Goal: Task Accomplishment & Management: Use online tool/utility

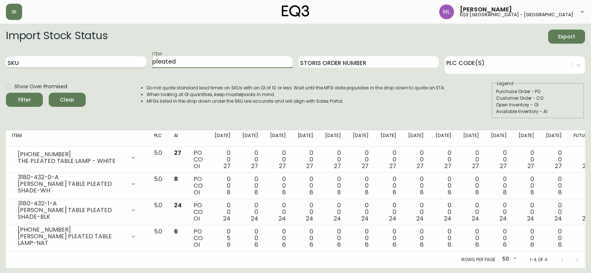
drag, startPoint x: 225, startPoint y: 63, endPoint x: 75, endPoint y: 62, distance: 149.7
click at [75, 62] on div "SKU Item pleated Storis Order Number PLC Code(s)" at bounding box center [295, 62] width 579 height 24
type input "[PERSON_NAME]"
click at [6, 93] on button "Filter" at bounding box center [24, 100] width 37 height 14
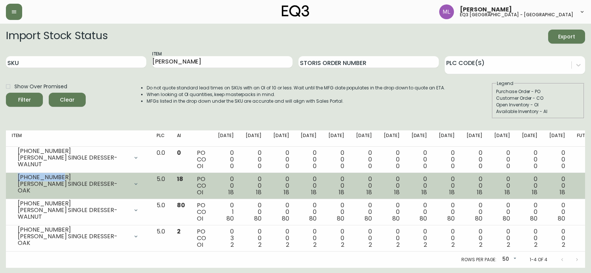
drag, startPoint x: 58, startPoint y: 177, endPoint x: 15, endPoint y: 179, distance: 43.6
click at [15, 179] on div "[PHONE_NUMBER] MARCEL SINGLE DRESSER-OAK" at bounding box center [78, 184] width 133 height 16
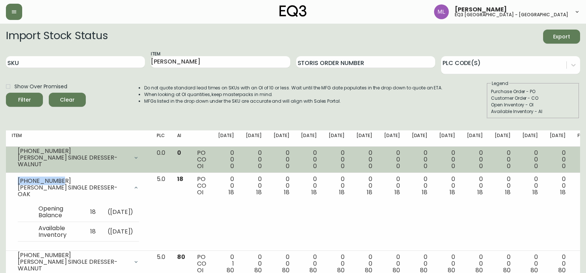
copy div "[PHONE_NUMBER]"
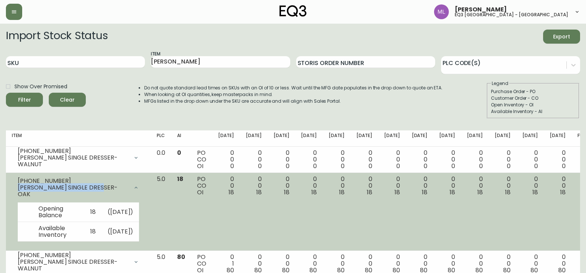
drag, startPoint x: 102, startPoint y: 191, endPoint x: 11, endPoint y: 191, distance: 91.6
click at [11, 191] on td "[PHONE_NUMBER] MARCEL SINGLE DRESSER-OAK Opening Balance 18 ( [DATE] ) Availabl…" at bounding box center [78, 212] width 145 height 78
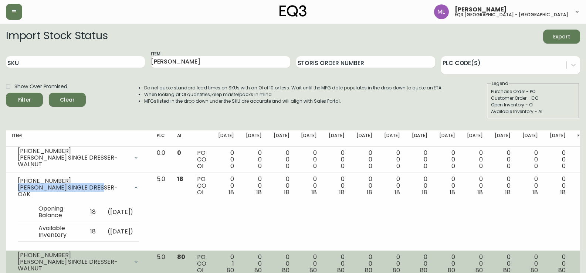
copy div "[PERSON_NAME] SINGLE DRESSER-OAK"
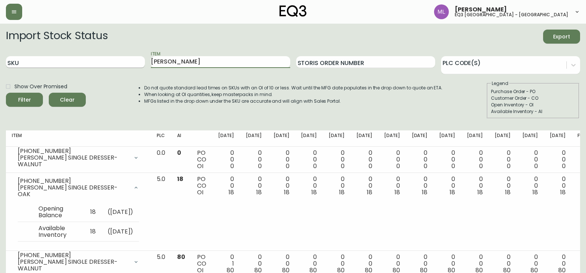
drag, startPoint x: 239, startPoint y: 61, endPoint x: 125, endPoint y: 57, distance: 114.6
click at [125, 57] on div "SKU Item MARCEL SINGLE Storis Order Number PLC Code(s)" at bounding box center [293, 62] width 574 height 24
click at [103, 65] on input "SKU" at bounding box center [75, 62] width 139 height 12
paste input "[PHONE_NUMBER]"
click at [6, 93] on button "Filter" at bounding box center [24, 100] width 37 height 14
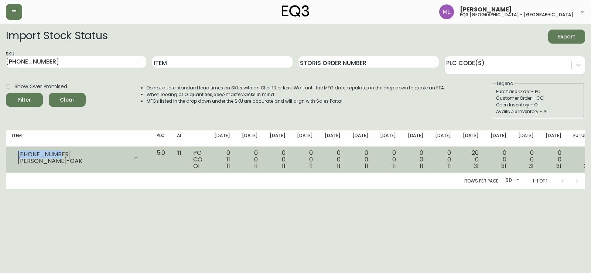
drag, startPoint x: 53, startPoint y: 153, endPoint x: 19, endPoint y: 155, distance: 34.0
click at [19, 155] on div "[PHONE_NUMBER]" at bounding box center [73, 154] width 111 height 7
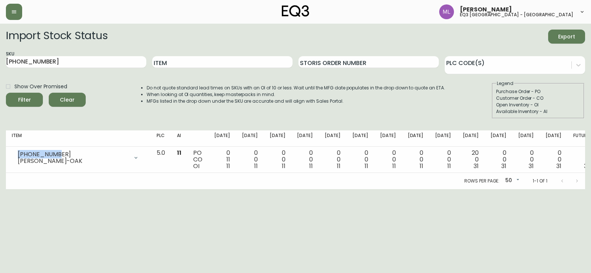
copy div "[PHONE_NUMBER]"
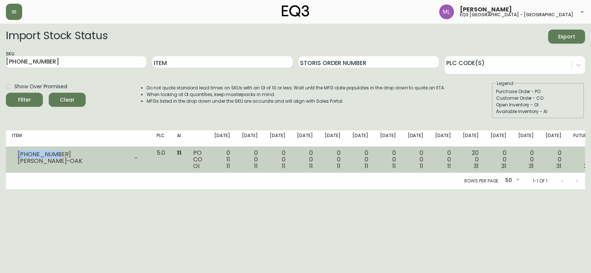
drag, startPoint x: 95, startPoint y: 161, endPoint x: 17, endPoint y: 157, distance: 77.7
click at [17, 157] on div "[PHONE_NUMBER] [PERSON_NAME]-OAK" at bounding box center [78, 158] width 133 height 16
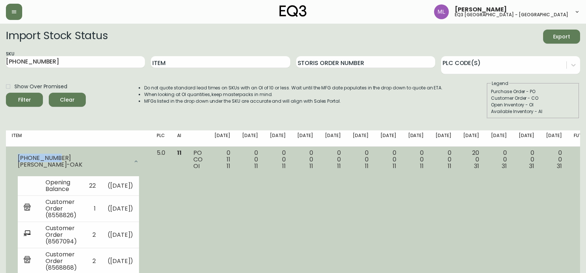
click at [71, 159] on div "[PHONE_NUMBER]" at bounding box center [73, 158] width 111 height 7
drag, startPoint x: 93, startPoint y: 166, endPoint x: 15, endPoint y: 167, distance: 78.0
click at [15, 167] on div "[PHONE_NUMBER] [PERSON_NAME]-OAK" at bounding box center [78, 162] width 133 height 24
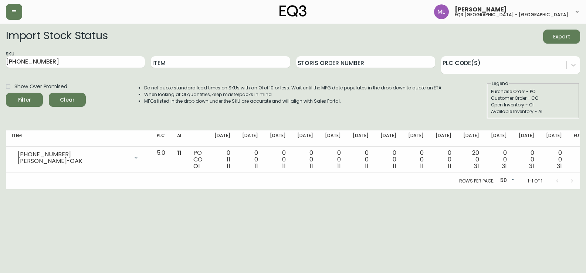
copy div "[PERSON_NAME]-OAK"
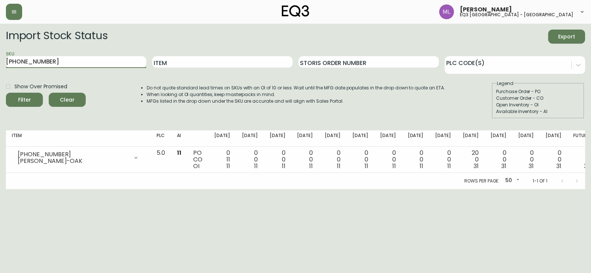
drag, startPoint x: 92, startPoint y: 59, endPoint x: 81, endPoint y: 61, distance: 12.0
click at [85, 60] on input "[PHONE_NUMBER]" at bounding box center [76, 62] width 140 height 12
drag, startPoint x: 79, startPoint y: 61, endPoint x: 0, endPoint y: 65, distance: 78.8
click at [0, 65] on main "Import Stock Status Export SKU 7130-430-16- Item Storis Order Number PLC Code(s…" at bounding box center [295, 107] width 591 height 166
paste input "2-16"
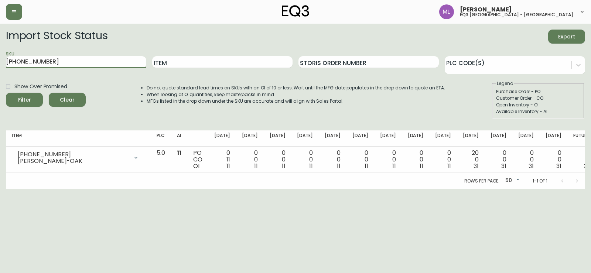
type input "[PHONE_NUMBER]"
click at [6, 93] on button "Filter" at bounding box center [24, 100] width 37 height 14
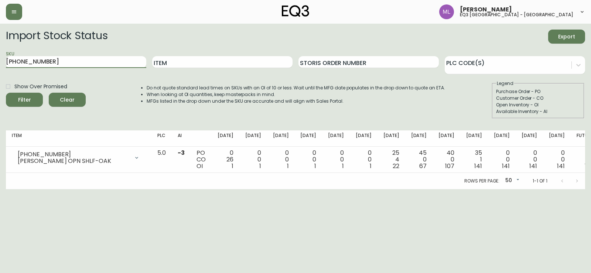
drag, startPoint x: 121, startPoint y: 66, endPoint x: 0, endPoint y: 53, distance: 121.9
click at [0, 53] on main "Import Stock Status Export SKU [PHONE_NUMBER] Item Storis Order Number PLC Code…" at bounding box center [295, 107] width 591 height 166
type input "PLEATED"
click at [6, 93] on button "Filter" at bounding box center [24, 100] width 37 height 14
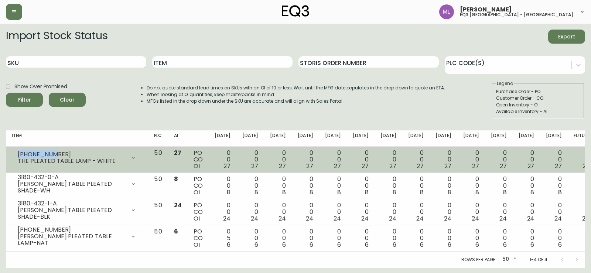
drag, startPoint x: 48, startPoint y: 153, endPoint x: 16, endPoint y: 152, distance: 32.9
click at [16, 152] on div "[PHONE_NUMBER] THE PLEATED TABLE LAMP - WHITE" at bounding box center [77, 158] width 130 height 16
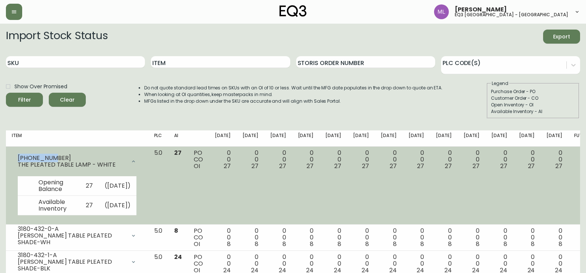
copy div "[PHONE_NUMBER]"
drag, startPoint x: 112, startPoint y: 165, endPoint x: 18, endPoint y: 169, distance: 93.9
click at [18, 169] on div "[PHONE_NUMBER] THE PLEATED TABLE LAMP - WHITE" at bounding box center [77, 162] width 130 height 24
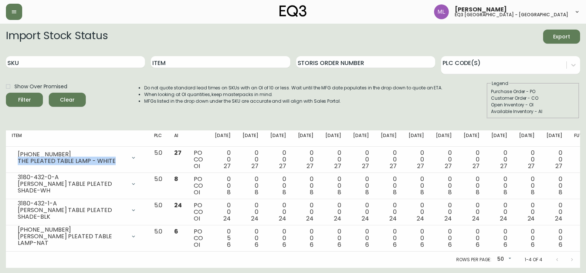
copy div "THE PLEATED TABLE LAMP - WHITE"
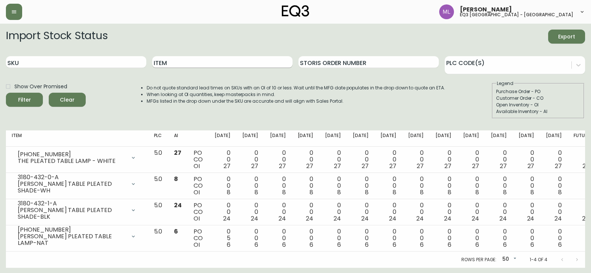
click at [210, 64] on input "Item" at bounding box center [222, 62] width 140 height 12
click at [6, 93] on button "Filter" at bounding box center [24, 100] width 37 height 14
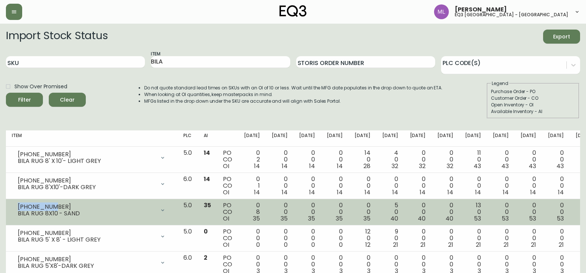
drag, startPoint x: 49, startPoint y: 205, endPoint x: 16, endPoint y: 206, distance: 32.9
click at [16, 206] on div "[PHONE_NUMBER] BILA RUG 8X10 - SAND" at bounding box center [92, 210] width 160 height 16
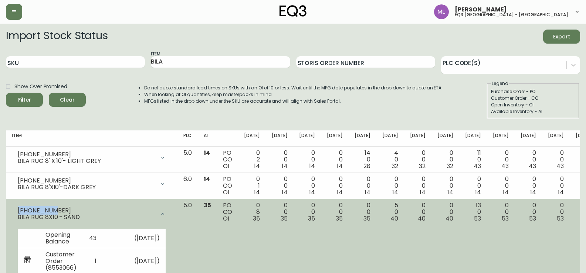
copy div "[PHONE_NUMBER]"
drag, startPoint x: 83, startPoint y: 218, endPoint x: 7, endPoint y: 218, distance: 76.1
copy div "BILA RUG 8X10 - SAND"
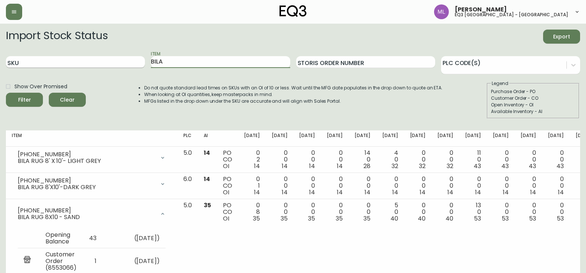
drag, startPoint x: 194, startPoint y: 62, endPoint x: 112, endPoint y: 65, distance: 82.4
click at [112, 65] on div "SKU Item BILA Storis Order Number PLC Code(s)" at bounding box center [293, 62] width 574 height 24
click at [6, 93] on button "Filter" at bounding box center [24, 100] width 37 height 14
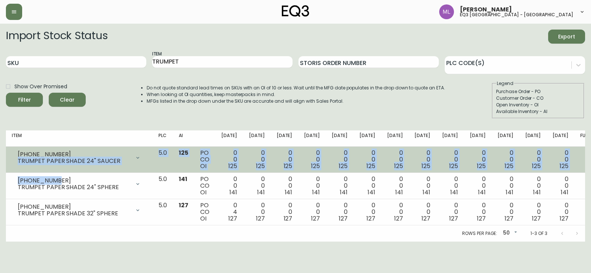
drag, startPoint x: 54, startPoint y: 180, endPoint x: 13, endPoint y: 172, distance: 42.5
click at [13, 172] on tbody "[PHONE_NUMBER] TRUMPET PAPER SHADE 24" SAUCER Opening Balance 125 ( [DATE] ) Av…" at bounding box center [304, 186] width 596 height 79
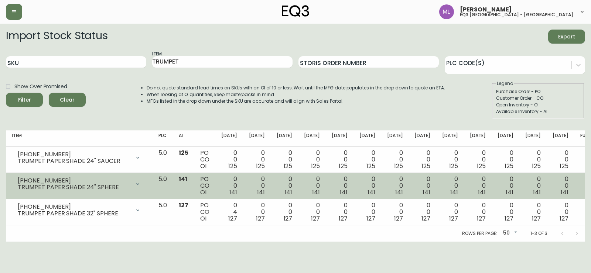
click at [44, 184] on div "TRUMPET PAPER SHADE 24" SPHERE" at bounding box center [74, 187] width 113 height 7
drag, startPoint x: 54, startPoint y: 180, endPoint x: 18, endPoint y: 180, distance: 36.2
click at [18, 180] on div "[PHONE_NUMBER]" at bounding box center [74, 180] width 113 height 7
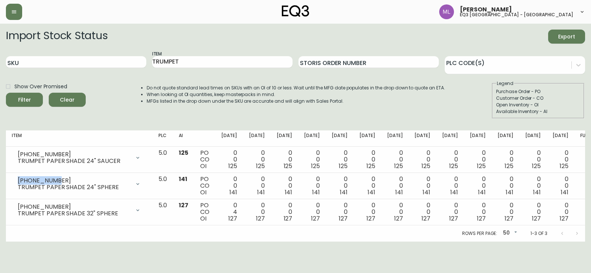
copy div "[PHONE_NUMBER]"
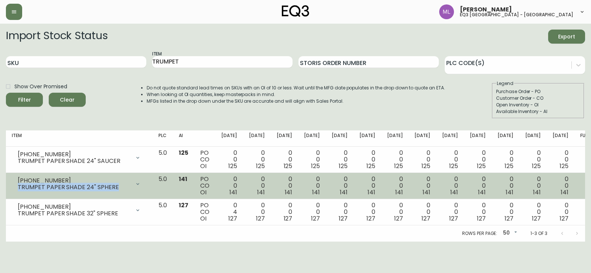
drag, startPoint x: 115, startPoint y: 189, endPoint x: 19, endPoint y: 190, distance: 95.7
click at [19, 190] on div "TRUMPET PAPER SHADE 24" SPHERE" at bounding box center [74, 187] width 113 height 7
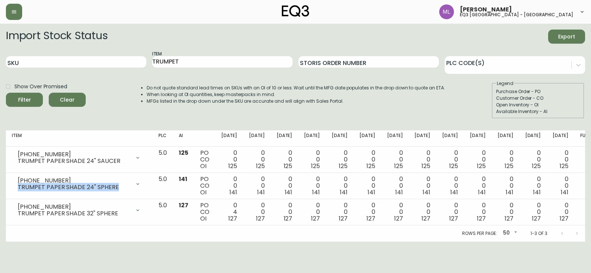
copy div "TRUMPET PAPER SHADE 24" SPHERE"
drag, startPoint x: 217, startPoint y: 66, endPoint x: 0, endPoint y: 39, distance: 218.9
click at [0, 39] on main "Import Stock Status Export SKU Item TRUMPET Storis Order Number PLC Code(s) Sho…" at bounding box center [295, 133] width 591 height 218
click at [6, 93] on button "Filter" at bounding box center [24, 100] width 37 height 14
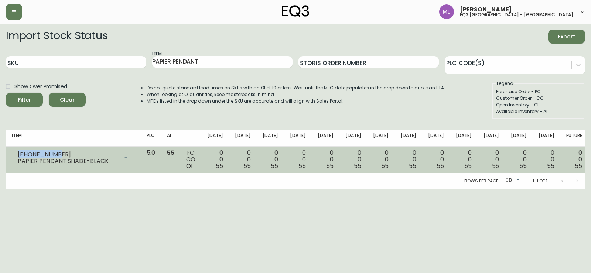
drag, startPoint x: 55, startPoint y: 151, endPoint x: 16, endPoint y: 154, distance: 40.0
click at [16, 154] on div "[PHONE_NUMBER] PAPIER PENDANT SHADE-BLACK" at bounding box center [73, 158] width 123 height 16
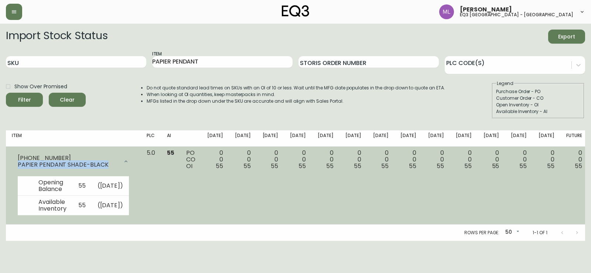
drag, startPoint x: 100, startPoint y: 165, endPoint x: 15, endPoint y: 168, distance: 85.0
click at [15, 168] on div "[PHONE_NUMBER] PAPIER PENDANT SHADE-BLACK" at bounding box center [73, 162] width 123 height 24
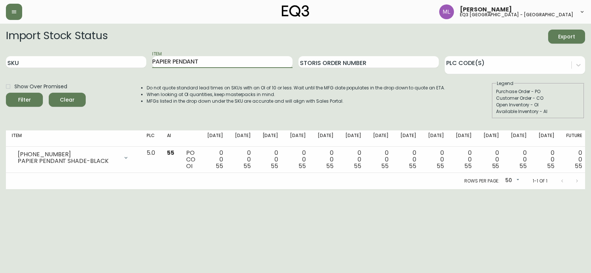
drag, startPoint x: 231, startPoint y: 58, endPoint x: 0, endPoint y: 94, distance: 233.8
click at [0, 56] on main "Import Stock Status Export SKU Item PAPIER PENDANT Storis Order Number PLC Code…" at bounding box center [295, 107] width 591 height 166
type input "CUSTOM PENDANT"
click at [6, 93] on button "Filter" at bounding box center [24, 100] width 37 height 14
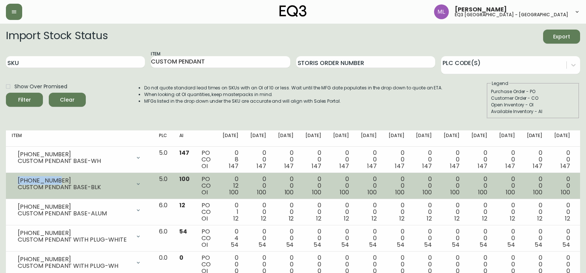
drag, startPoint x: 54, startPoint y: 178, endPoint x: 15, endPoint y: 178, distance: 39.5
click at [15, 178] on div "[PHONE_NUMBER] CUSTOM PENDANT BASE-BLK" at bounding box center [79, 184] width 135 height 16
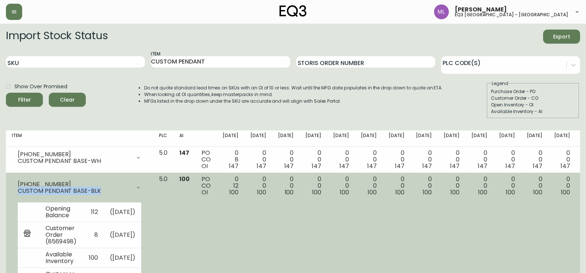
drag, startPoint x: 98, startPoint y: 191, endPoint x: 20, endPoint y: 192, distance: 78.3
click at [20, 192] on div "CUSTOM PENDANT BASE-BLK" at bounding box center [74, 191] width 113 height 7
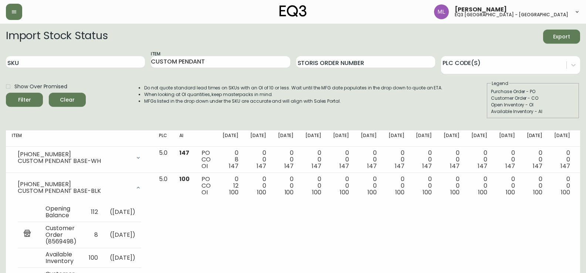
drag, startPoint x: 221, startPoint y: 64, endPoint x: 0, endPoint y: 68, distance: 221.0
click at [0, 68] on main "Import Stock Status Export SKU Item CUSTOM PENDANT Storis Order Number PLC Code…" at bounding box center [293, 224] width 586 height 401
click at [72, 62] on input "SKU" at bounding box center [75, 62] width 139 height 12
paste input "[PHONE_NUMBER]"
click at [6, 93] on button "Filter" at bounding box center [24, 100] width 37 height 14
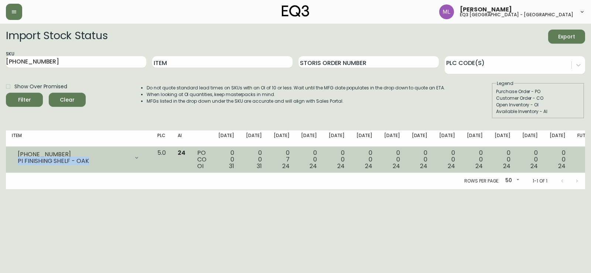
drag, startPoint x: 89, startPoint y: 159, endPoint x: 18, endPoint y: 164, distance: 71.1
click at [18, 164] on div "PI FINISHING SHELF - OAK" at bounding box center [74, 161] width 112 height 7
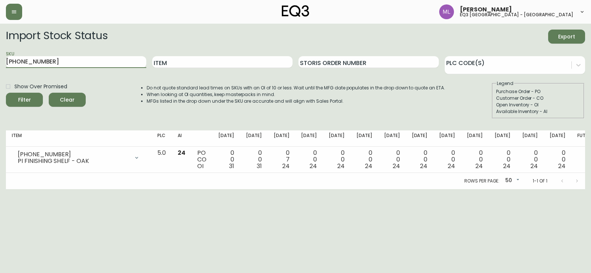
drag, startPoint x: 103, startPoint y: 62, endPoint x: 1, endPoint y: 67, distance: 102.4
click at [0, 67] on main "Import Stock Status Export SKU [PHONE_NUMBER] Item Storis Order Number PLC Code…" at bounding box center [295, 107] width 591 height 166
paste input "1"
click at [6, 93] on button "Filter" at bounding box center [24, 100] width 37 height 14
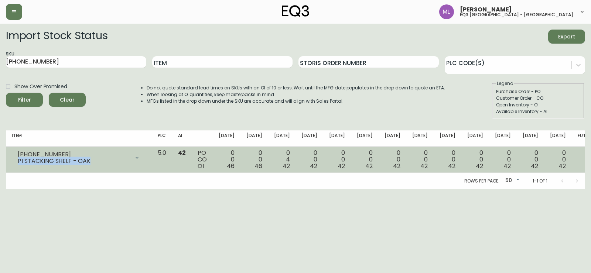
drag, startPoint x: 89, startPoint y: 160, endPoint x: 13, endPoint y: 163, distance: 75.8
click at [13, 163] on div "[PHONE_NUMBER] PI STACKING SHELF - OAK" at bounding box center [79, 158] width 134 height 16
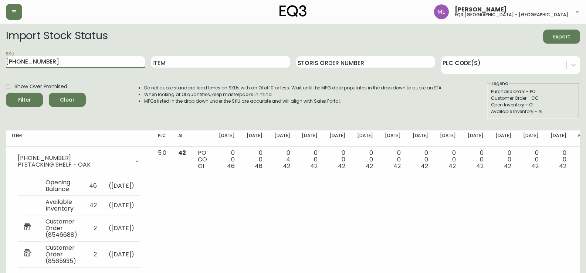
drag, startPoint x: 110, startPoint y: 65, endPoint x: 0, endPoint y: 55, distance: 110.1
click at [0, 61] on main "Import Stock Status Export SKU [PHONE_NUMBER] Item Storis Order Number PLC Code…" at bounding box center [293, 159] width 586 height 270
paste input "5"
click at [6, 93] on button "Filter" at bounding box center [24, 100] width 37 height 14
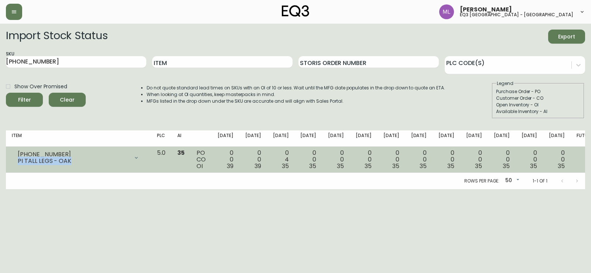
drag, startPoint x: 71, startPoint y: 161, endPoint x: 12, endPoint y: 161, distance: 59.1
click at [12, 161] on div "[PHONE_NUMBER] PI TALL LEGS - OAK" at bounding box center [78, 158] width 133 height 16
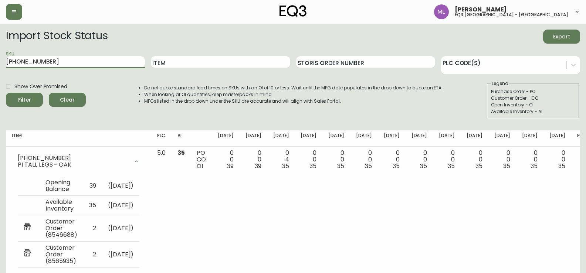
drag, startPoint x: 95, startPoint y: 62, endPoint x: 0, endPoint y: 61, distance: 94.6
click at [0, 61] on main "Import Stock Status Export SKU [PHONE_NUMBER] Item Storis Order Number PLC Code…" at bounding box center [293, 159] width 586 height 270
paste input "4"
type input "[PHONE_NUMBER]"
click at [6, 93] on button "Filter" at bounding box center [24, 100] width 37 height 14
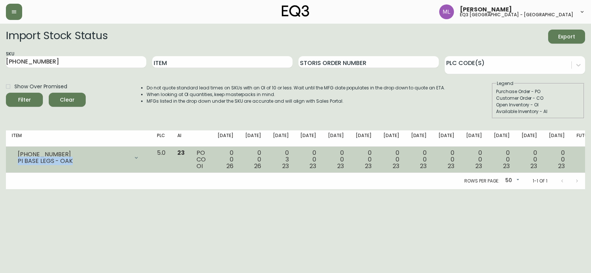
drag, startPoint x: 74, startPoint y: 161, endPoint x: 13, endPoint y: 163, distance: 61.0
click at [13, 163] on div "[PHONE_NUMBER] PI BASE LEGS - OAK" at bounding box center [78, 158] width 133 height 16
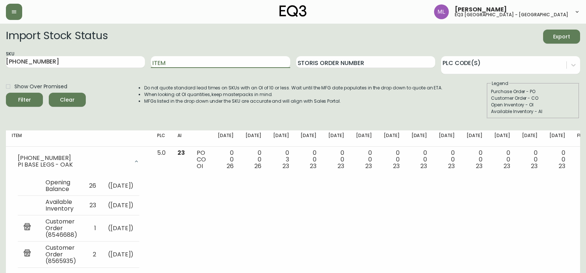
drag, startPoint x: 180, startPoint y: 63, endPoint x: 0, endPoint y: 63, distance: 180.0
click at [0, 65] on main "Import Stock Status Export SKU [PHONE_NUMBER] Item Storis Order Number PLC Code…" at bounding box center [293, 159] width 586 height 270
click at [6, 93] on button "Filter" at bounding box center [24, 100] width 37 height 14
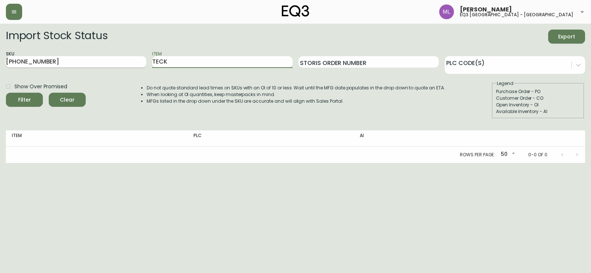
type input "TECK"
drag, startPoint x: 79, startPoint y: 62, endPoint x: 0, endPoint y: 64, distance: 78.7
click at [0, 62] on main "Import Stock Status Export SKU [PHONE_NUMBER] Item TECK Storis Order Number PLC…" at bounding box center [295, 93] width 591 height 139
drag, startPoint x: 267, startPoint y: 58, endPoint x: 0, endPoint y: 115, distance: 273.2
click at [0, 64] on main "Import Stock Status Export SKU Item TECK Storis Order Number PLC Code(s) Show O…" at bounding box center [295, 93] width 591 height 139
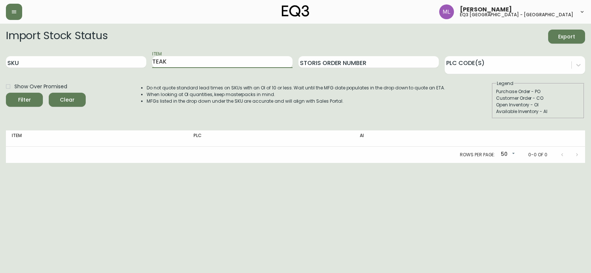
type input "TEAK"
click at [6, 93] on button "Filter" at bounding box center [24, 100] width 37 height 14
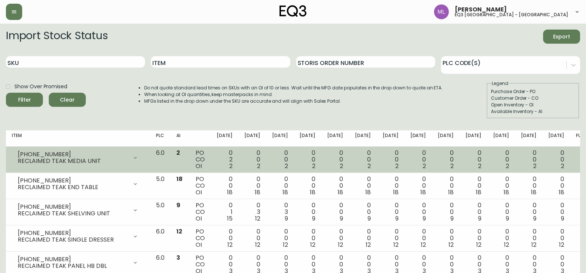
click at [368, 160] on div "0 0 2" at bounding box center [363, 160] width 16 height 20
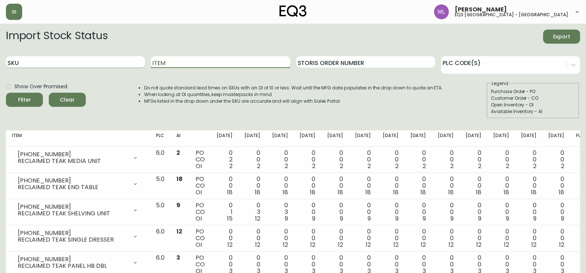
drag, startPoint x: 207, startPoint y: 62, endPoint x: 7, endPoint y: 57, distance: 200.3
click at [7, 57] on div "SKU Item Storis Order Number PLC Code(s)" at bounding box center [293, 62] width 574 height 24
type input "SAGE"
click at [6, 93] on button "Filter" at bounding box center [24, 100] width 37 height 14
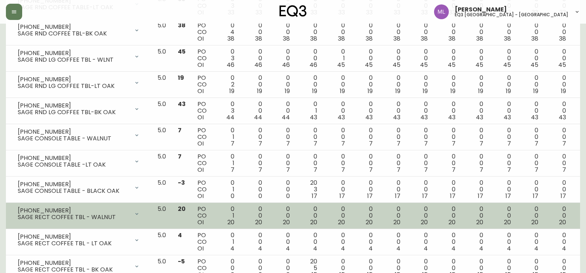
scroll to position [296, 0]
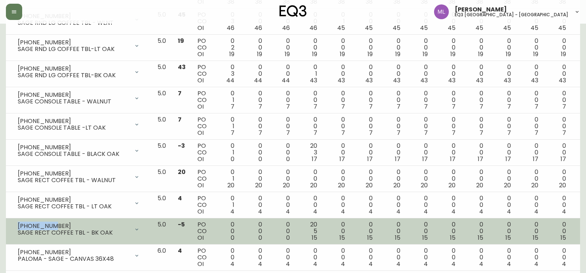
drag, startPoint x: 53, startPoint y: 225, endPoint x: 11, endPoint y: 226, distance: 41.8
click at [11, 226] on td "[PHONE_NUMBER] SAGE RECT COFFEE TBL - BK OAK Opening Balance 0 ( [DATE] ) Avail…" at bounding box center [79, 231] width 146 height 26
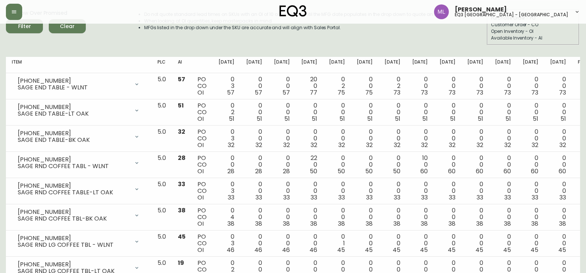
scroll to position [0, 0]
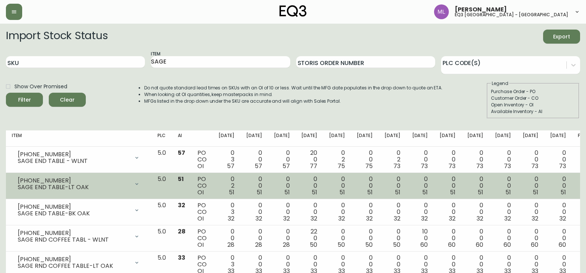
drag, startPoint x: 467, startPoint y: 177, endPoint x: 466, endPoint y: 173, distance: 4.7
click at [467, 177] on div "0 0 51" at bounding box center [475, 186] width 16 height 20
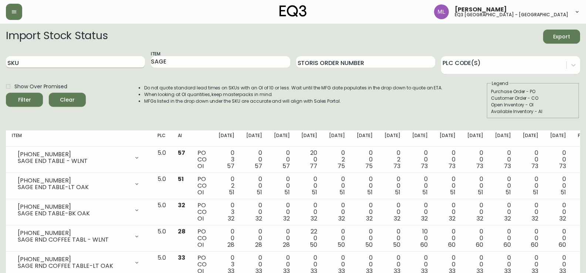
click at [127, 64] on input "SKU" at bounding box center [75, 62] width 139 height 12
paste input "[PHONE_NUMBER]"
type input "[PHONE_NUMBER]"
click at [6, 93] on button "Filter" at bounding box center [24, 100] width 37 height 14
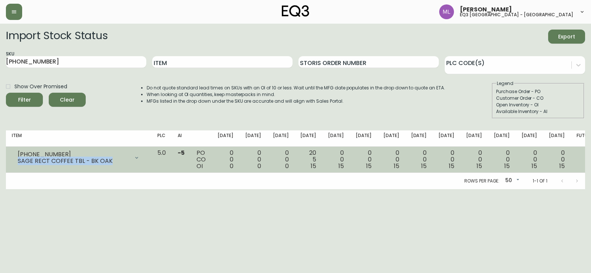
drag, startPoint x: 108, startPoint y: 161, endPoint x: 17, endPoint y: 167, distance: 91.1
click at [17, 167] on td "[PHONE_NUMBER] SAGE RECT COFFEE TBL - BK OAK Opening Balance 0 ( [DATE] ) Avail…" at bounding box center [79, 160] width 146 height 26
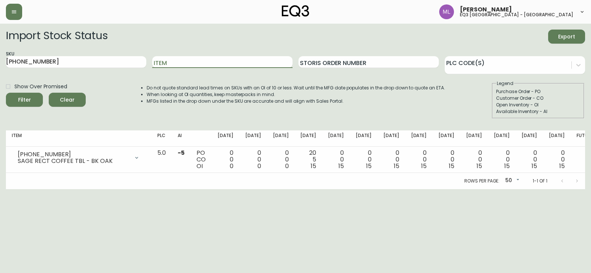
drag, startPoint x: 223, startPoint y: 59, endPoint x: 1, endPoint y: 82, distance: 223.3
click at [1, 82] on main "Import Stock Status Export SKU [PHONE_NUMBER] Item Storis Order Number PLC Code…" at bounding box center [295, 107] width 591 height 166
type input "LIV"
drag, startPoint x: 0, startPoint y: 59, endPoint x: 0, endPoint y: 48, distance: 10.7
click at [0, 48] on main "Import Stock Status Export SKU [PHONE_NUMBER] Item LIV Storis Order Number PLC …" at bounding box center [295, 107] width 591 height 166
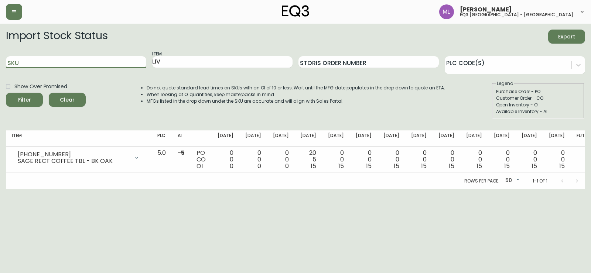
click at [6, 93] on button "Filter" at bounding box center [24, 100] width 37 height 14
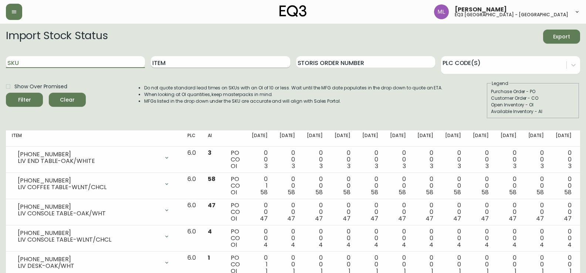
click at [205, 61] on input "Item" at bounding box center [220, 62] width 139 height 12
click at [6, 93] on button "Filter" at bounding box center [24, 100] width 37 height 14
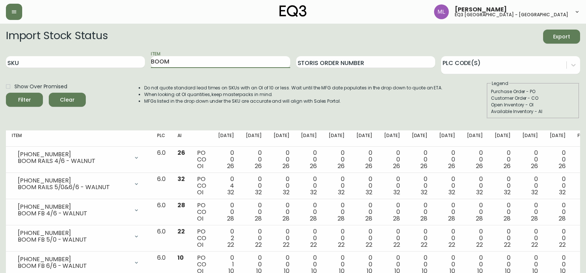
drag, startPoint x: 211, startPoint y: 60, endPoint x: 0, endPoint y: 71, distance: 211.3
click at [0, 71] on main "Import Stock Status Export SKU Item BOOM Storis Order Number PLC Code(s) Show O…" at bounding box center [293, 277] width 586 height 507
click at [6, 93] on button "Filter" at bounding box center [24, 100] width 37 height 14
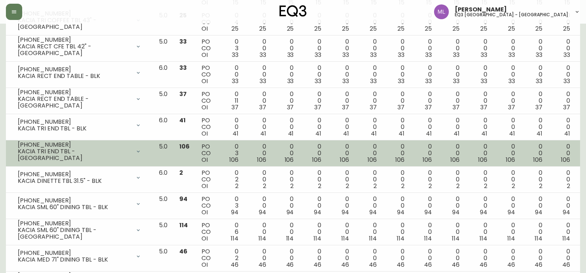
scroll to position [148, 0]
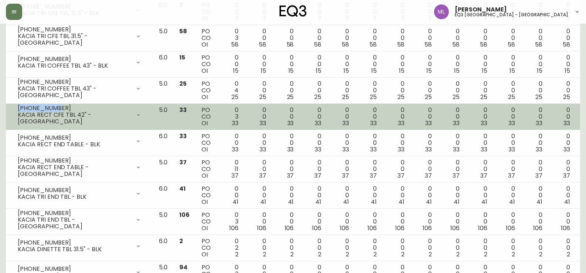
drag, startPoint x: 54, startPoint y: 110, endPoint x: 14, endPoint y: 112, distance: 39.6
click at [14, 112] on div "[PHONE_NUMBER] KACIA RECT CFE TBL 42" - [GEOGRAPHIC_DATA]" at bounding box center [79, 115] width 135 height 16
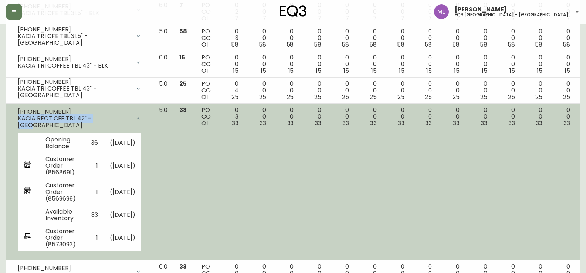
drag, startPoint x: 108, startPoint y: 122, endPoint x: 16, endPoint y: 123, distance: 92.0
click at [16, 123] on div "[PHONE_NUMBER] KACIA RECT CFE TBL 42" - [GEOGRAPHIC_DATA]" at bounding box center [79, 119] width 135 height 24
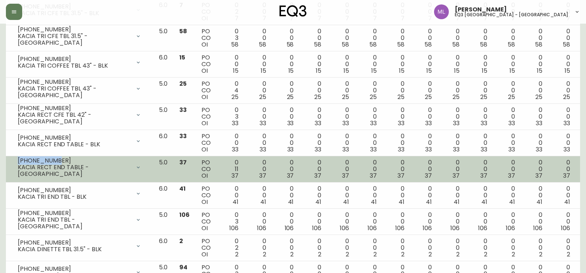
drag, startPoint x: 52, startPoint y: 162, endPoint x: 17, endPoint y: 163, distance: 35.9
click at [17, 163] on div "[PHONE_NUMBER] KACIA RECT END TABLE - [GEOGRAPHIC_DATA]" at bounding box center [79, 167] width 135 height 16
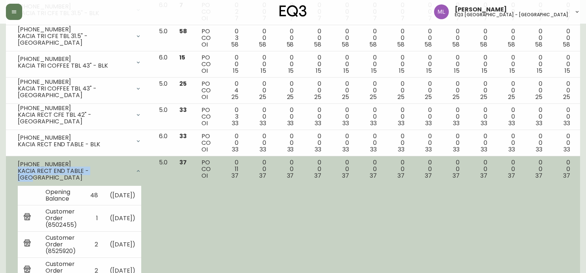
drag, startPoint x: 103, startPoint y: 174, endPoint x: 17, endPoint y: 175, distance: 86.1
click at [17, 175] on div "[PHONE_NUMBER] KACIA RECT END TABLE - [GEOGRAPHIC_DATA]" at bounding box center [79, 171] width 135 height 24
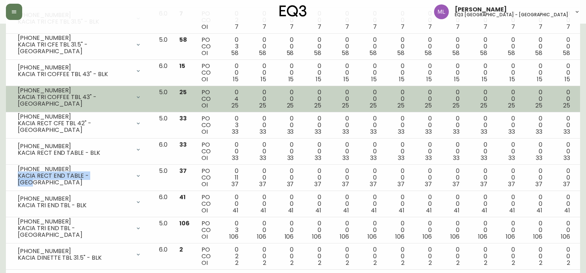
scroll to position [0, 0]
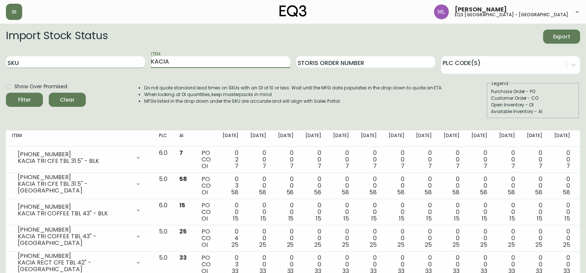
drag, startPoint x: 202, startPoint y: 62, endPoint x: 57, endPoint y: 66, distance: 145.6
click at [57, 66] on div "SKU Item KACIA Storis Order Number PLC Code(s)" at bounding box center [293, 62] width 574 height 24
click at [6, 93] on button "Filter" at bounding box center [24, 100] width 37 height 14
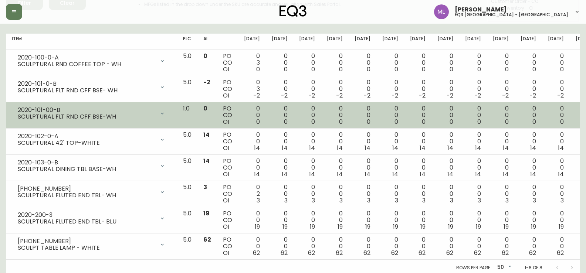
scroll to position [100, 0]
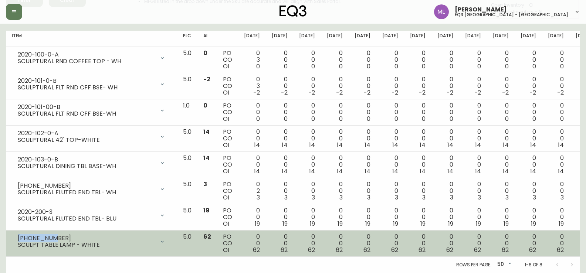
drag, startPoint x: 51, startPoint y: 238, endPoint x: 7, endPoint y: 235, distance: 44.0
click at [7, 235] on td "[PHONE_NUMBER] SCULPT TABLE LAMP - WHITE Opening Balance 62 ( [DATE] ) Availabl…" at bounding box center [91, 244] width 171 height 26
drag, startPoint x: 100, startPoint y: 244, endPoint x: 15, endPoint y: 245, distance: 85.4
click at [15, 245] on div "[PHONE_NUMBER] SCULPT TABLE LAMP - WHITE" at bounding box center [91, 242] width 159 height 16
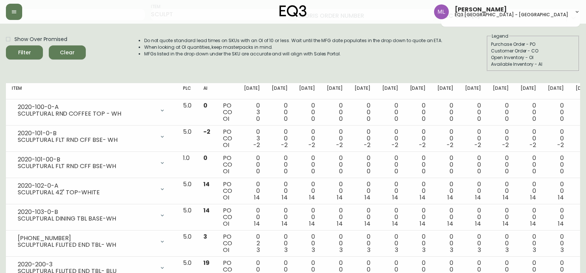
scroll to position [0, 0]
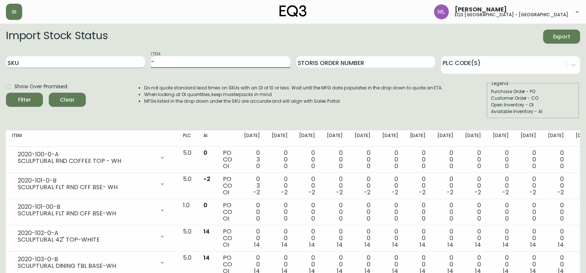
drag, startPoint x: 235, startPoint y: 60, endPoint x: 81, endPoint y: 61, distance: 154.5
click at [82, 62] on div "SKU Item - Storis Order Number PLC Code(s)" at bounding box center [293, 62] width 574 height 24
type input "MYSTIC"
click at [6, 93] on button "Filter" at bounding box center [24, 100] width 37 height 14
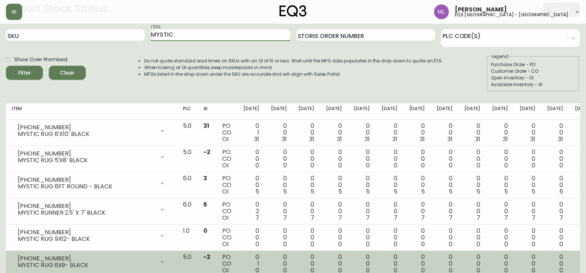
scroll to position [74, 0]
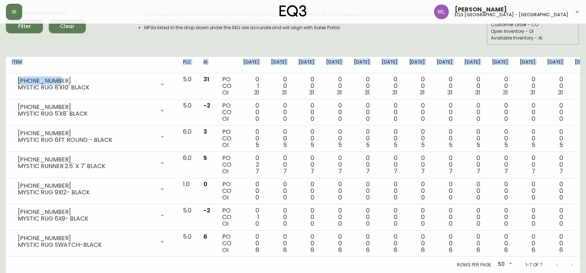
drag, startPoint x: 49, startPoint y: 79, endPoint x: 0, endPoint y: 78, distance: 48.8
click at [0, 78] on main "Import Stock Status Export SKU Item MYSTIC Storis Order Number PLC Code(s) Show…" at bounding box center [293, 111] width 586 height 323
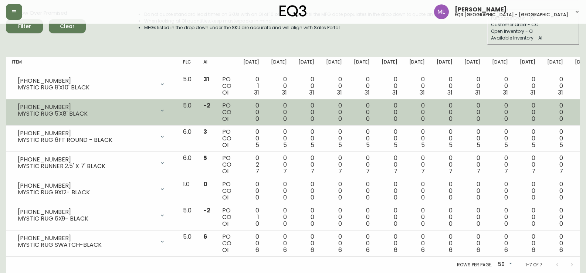
click at [180, 118] on td "5.0" at bounding box center [187, 112] width 20 height 26
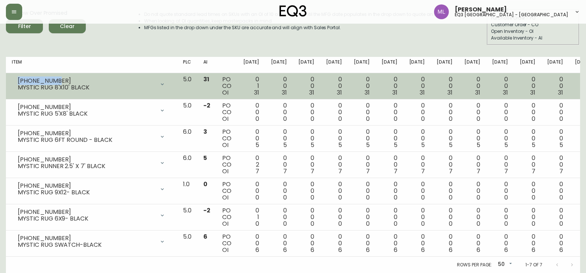
drag, startPoint x: 48, startPoint y: 81, endPoint x: 17, endPoint y: 82, distance: 31.1
click at [17, 82] on div "[PHONE_NUMBER] MYSTIC RUG 8'X10' BLACK" at bounding box center [91, 84] width 159 height 16
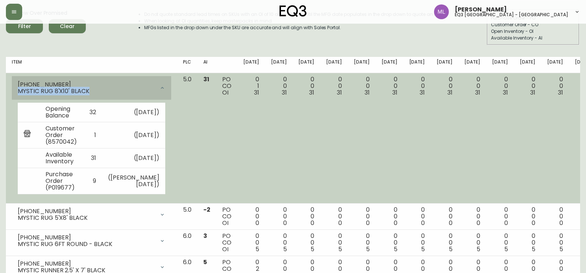
drag, startPoint x: 93, startPoint y: 93, endPoint x: 15, endPoint y: 93, distance: 78.3
click at [15, 93] on div "[PHONE_NUMBER] MYSTIC RUG 8'X10' BLACK" at bounding box center [91, 88] width 159 height 24
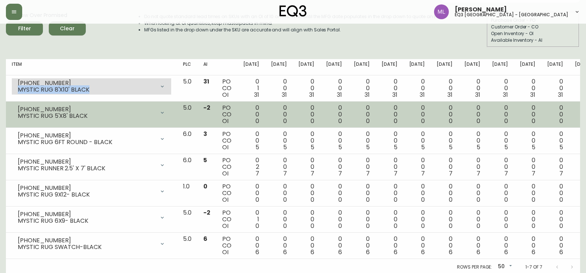
scroll to position [0, 0]
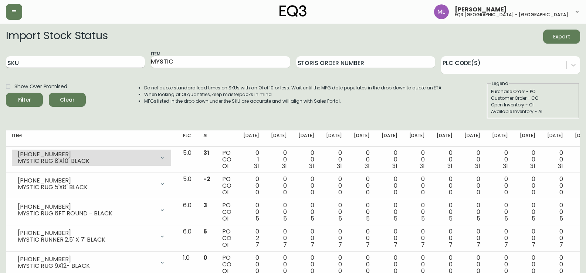
click at [123, 67] on input "SKU" at bounding box center [75, 62] width 139 height 12
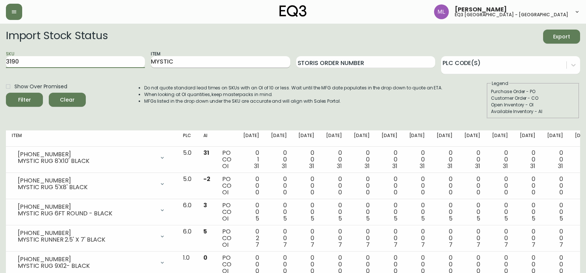
type input "3190"
drag, startPoint x: 202, startPoint y: 63, endPoint x: 64, endPoint y: 60, distance: 138.6
click at [64, 60] on div "SKU 3190 Item MYSTIC Storis Order Number PLC Code(s)" at bounding box center [293, 62] width 574 height 24
type input "ROUND"
click at [6, 93] on button "Filter" at bounding box center [24, 100] width 37 height 14
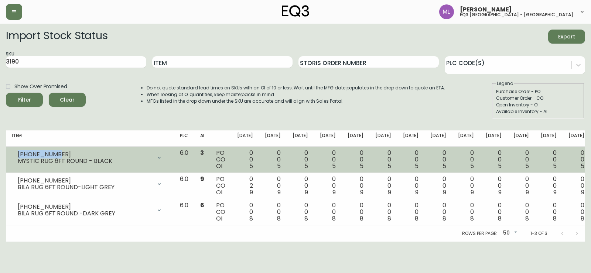
drag, startPoint x: 53, startPoint y: 152, endPoint x: 6, endPoint y: 149, distance: 47.0
click at [6, 149] on td "[PHONE_NUMBER] MYSTIC RUG 6FT ROUND - BLACK Opening Balance 5 ( [DATE] ) Availa…" at bounding box center [90, 160] width 168 height 26
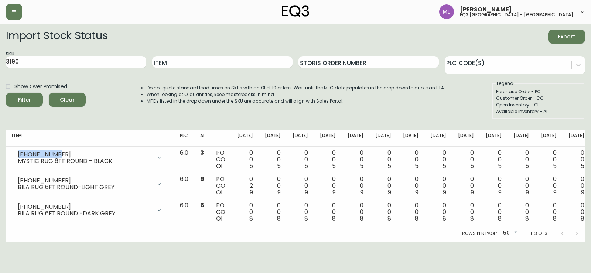
drag, startPoint x: 326, startPoint y: 119, endPoint x: 282, endPoint y: 131, distance: 46.0
click at [326, 119] on div "Import Stock Status Export SKU 3190 Item Storis Order Number PLC Code(s) Show O…" at bounding box center [295, 77] width 579 height 95
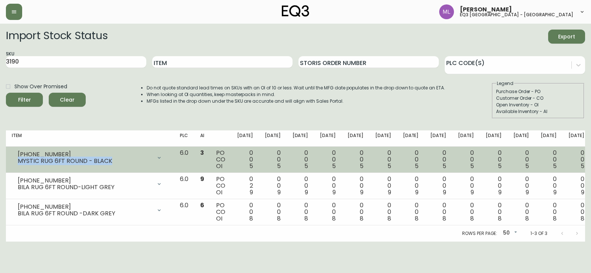
drag, startPoint x: 110, startPoint y: 161, endPoint x: 17, endPoint y: 162, distance: 93.1
click at [17, 162] on div "[PHONE_NUMBER] MYSTIC RUG 6FT ROUND - BLACK" at bounding box center [90, 158] width 156 height 16
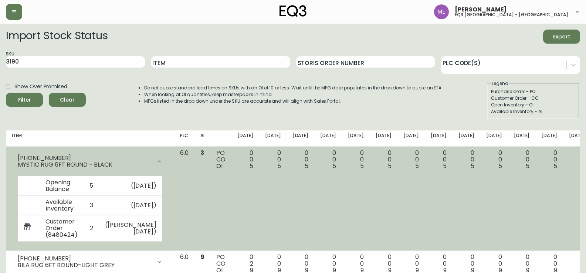
drag, startPoint x: 398, startPoint y: 108, endPoint x: 316, endPoint y: 157, distance: 96.3
click at [398, 108] on div "Do not quote standard lead times on SKUs with an OI of 10 or less. Wait until t…" at bounding box center [285, 99] width 313 height 38
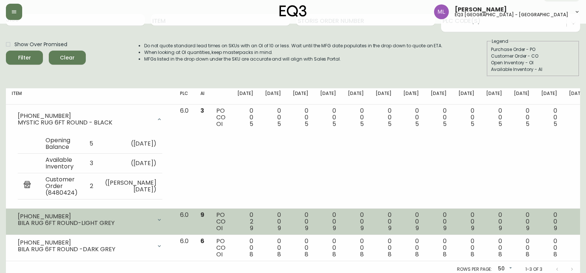
scroll to position [47, 0]
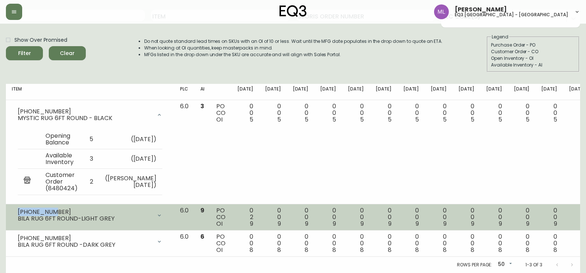
drag, startPoint x: 50, startPoint y: 211, endPoint x: 17, endPoint y: 211, distance: 32.9
click at [17, 211] on div "[PHONE_NUMBER] BILA RUG 6FT ROUND-LIGHT GREY" at bounding box center [90, 215] width 156 height 16
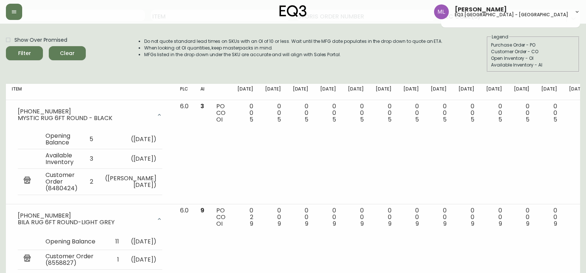
click at [328, 67] on div "Do not quote standard lead times on SKUs with an OI of 10 or less. Wait until t…" at bounding box center [285, 53] width 313 height 38
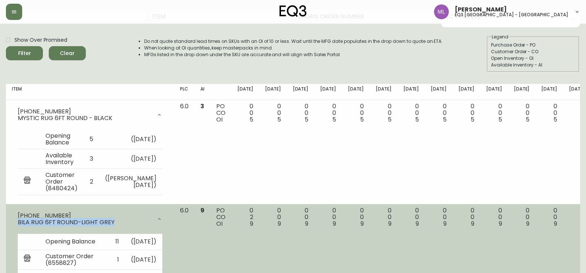
drag, startPoint x: 113, startPoint y: 222, endPoint x: 15, endPoint y: 224, distance: 98.0
click at [15, 224] on div "[PHONE_NUMBER] BILA RUG 6FT ROUND-LIGHT GREY" at bounding box center [90, 219] width 156 height 24
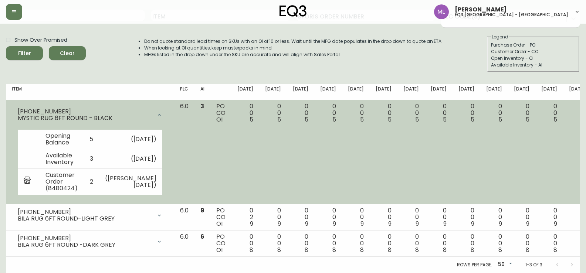
drag, startPoint x: 404, startPoint y: 75, endPoint x: 316, endPoint y: 109, distance: 94.6
click at [404, 75] on div "Import Stock Status Export SKU 3190 Item Storis Order Number PLC Code(s) Show O…" at bounding box center [293, 30] width 574 height 95
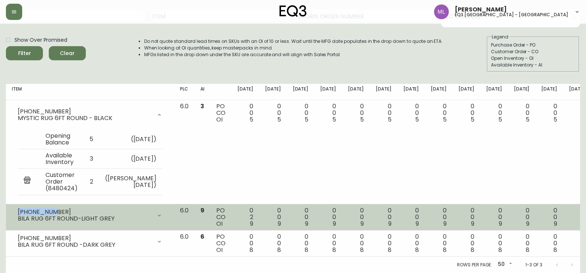
drag, startPoint x: 52, startPoint y: 211, endPoint x: 17, endPoint y: 214, distance: 35.2
click at [17, 214] on div "[PHONE_NUMBER] BILA RUG 6FT ROUND-LIGHT GREY" at bounding box center [90, 215] width 156 height 16
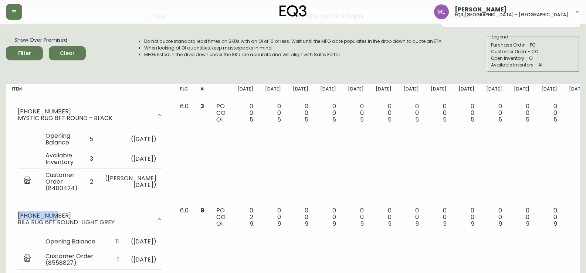
click at [360, 65] on div "Do not quote standard lead times on SKUs with an OI of 10 or less. Wait until t…" at bounding box center [285, 53] width 313 height 38
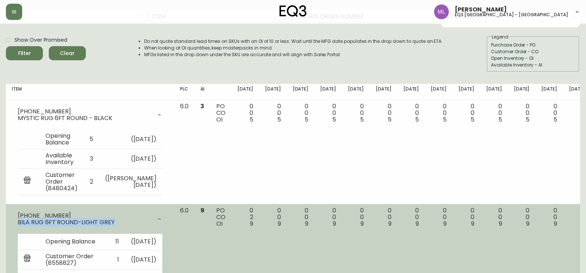
drag, startPoint x: 114, startPoint y: 222, endPoint x: 11, endPoint y: 224, distance: 103.1
click at [11, 224] on td "[PHONE_NUMBER] BILA RUG 6FT ROUND-LIGHT GREY Opening Balance 11 ( [DATE] ) Cust…" at bounding box center [90, 259] width 168 height 111
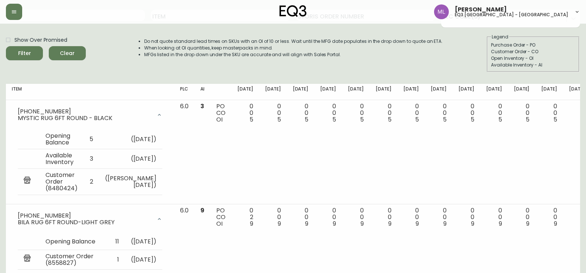
drag, startPoint x: 350, startPoint y: 58, endPoint x: 310, endPoint y: 81, distance: 46.2
click at [350, 58] on div "Do not quote standard lead times on SKUs with an OI of 10 or less. Wait until t…" at bounding box center [285, 53] width 313 height 38
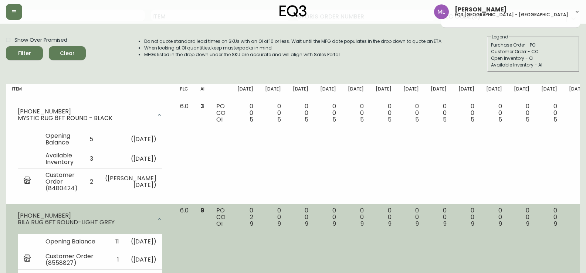
click at [154, 220] on div at bounding box center [159, 219] width 15 height 15
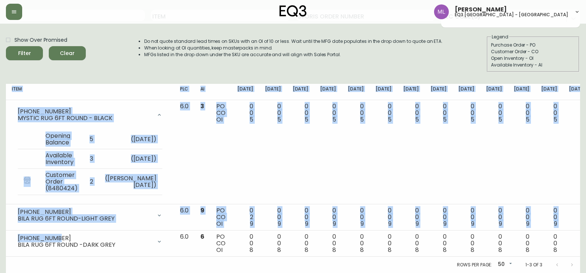
drag, startPoint x: 55, startPoint y: 236, endPoint x: 5, endPoint y: 238, distance: 49.9
click at [5, 238] on main "Import Stock Status Export SKU 3190 Item Storis Order Number PLC Code(s) Show O…" at bounding box center [293, 125] width 586 height 296
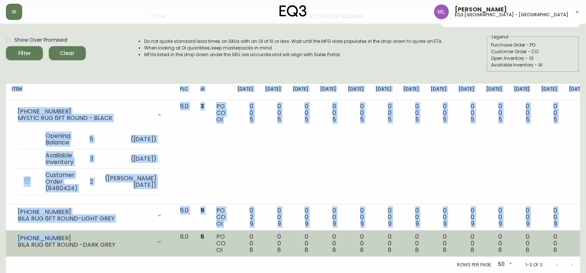
click at [60, 236] on div "[PHONE_NUMBER]" at bounding box center [85, 238] width 134 height 7
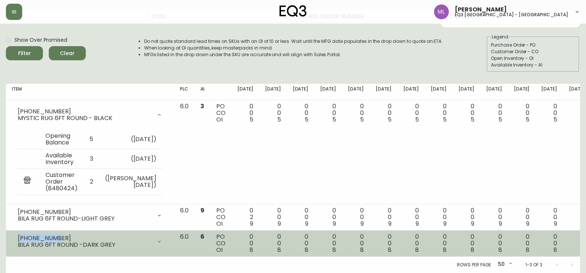
drag, startPoint x: 53, startPoint y: 237, endPoint x: 19, endPoint y: 239, distance: 34.4
click at [19, 239] on div "[PHONE_NUMBER]" at bounding box center [85, 238] width 134 height 7
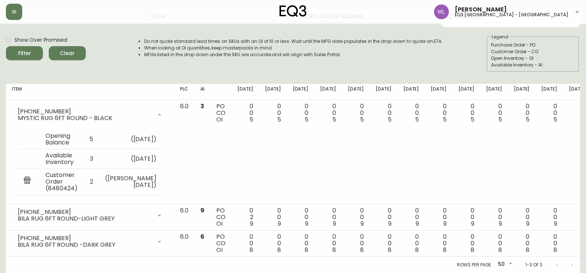
click at [344, 76] on div "Import Stock Status Export SKU 3190 Item Storis Order Number PLC Code(s) Show O…" at bounding box center [293, 30] width 574 height 95
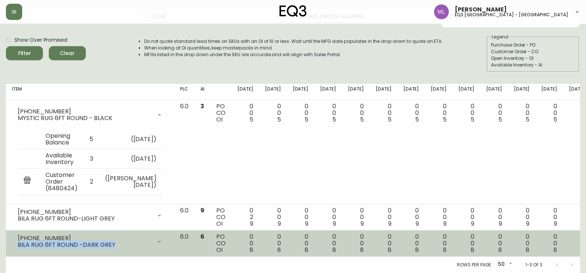
drag, startPoint x: 112, startPoint y: 244, endPoint x: 16, endPoint y: 248, distance: 96.6
click at [16, 248] on div "[PHONE_NUMBER] BILA RUG 6FT ROUND -DARK GREY" at bounding box center [90, 242] width 156 height 16
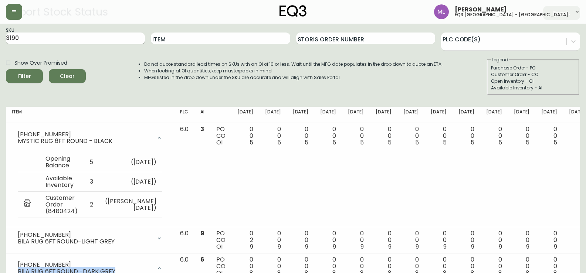
scroll to position [0, 0]
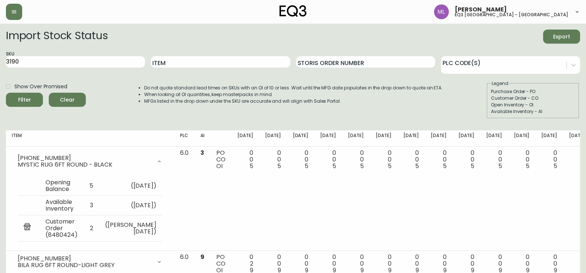
drag, startPoint x: 84, startPoint y: 62, endPoint x: 0, endPoint y: 53, distance: 84.7
click at [0, 53] on main "Import Stock Status Export SKU 3190 Item Storis Order Number PLC Code(s) Show O…" at bounding box center [293, 211] width 586 height 374
type input "7020"
type input "PI"
click at [41, 93] on div "Filter Clear" at bounding box center [46, 100] width 80 height 14
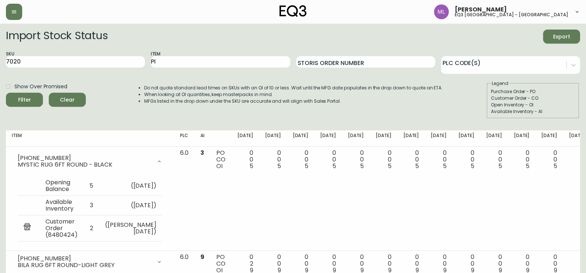
click at [30, 97] on div "Filter" at bounding box center [24, 99] width 13 height 9
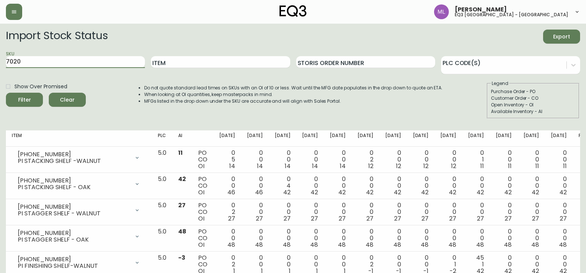
drag, startPoint x: 88, startPoint y: 65, endPoint x: 0, endPoint y: 64, distance: 87.6
click at [0, 64] on main "Import Stock Status Export SKU 7020 Item Storis Order Number PLC Code(s) Show O…" at bounding box center [293, 225] width 586 height 402
paste input "-505-1"
click at [6, 93] on button "Filter" at bounding box center [24, 100] width 37 height 14
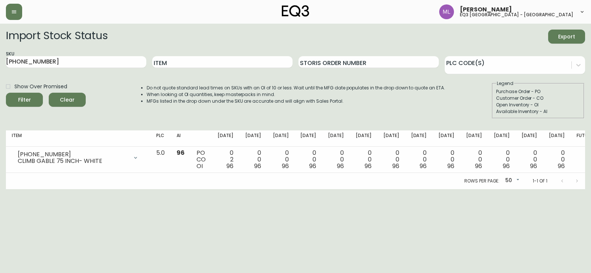
click at [414, 189] on html "[PERSON_NAME] eq3 [GEOGRAPHIC_DATA] - st laurent Import Stock Status Export SKU…" at bounding box center [295, 94] width 591 height 189
click at [446, 189] on html "[PERSON_NAME] eq3 [GEOGRAPHIC_DATA] - st laurent Import Stock Status Export SKU…" at bounding box center [295, 94] width 591 height 189
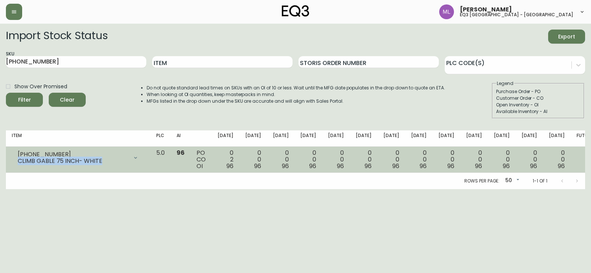
drag, startPoint x: 101, startPoint y: 161, endPoint x: 13, endPoint y: 161, distance: 87.2
click at [13, 161] on div "[PHONE_NUMBER] CLIMB GABLE 75 INCH- WHITE" at bounding box center [78, 158] width 133 height 16
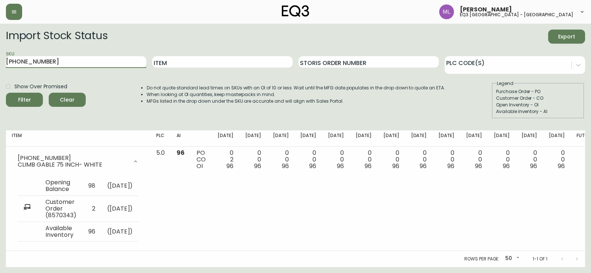
drag, startPoint x: 29, startPoint y: 64, endPoint x: 5, endPoint y: 63, distance: 23.7
click at [0, 63] on main "Import Stock Status Export SKU [PHONE_NUMBER] Item Storis Order Number PLC Code…" at bounding box center [295, 146] width 591 height 244
paste input "2-16"
click at [6, 93] on button "Filter" at bounding box center [24, 100] width 37 height 14
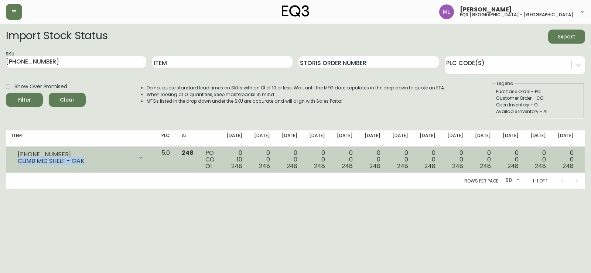
drag, startPoint x: 72, startPoint y: 160, endPoint x: 13, endPoint y: 160, distance: 59.1
click at [13, 160] on div "[PHONE_NUMBER] CLIMB MID SHELF - OAK" at bounding box center [81, 158] width 138 height 16
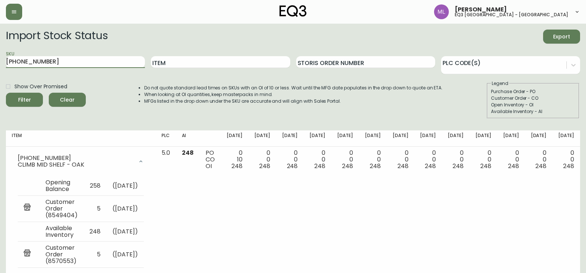
drag, startPoint x: 128, startPoint y: 63, endPoint x: 0, endPoint y: 55, distance: 128.5
click at [0, 55] on main "Import Stock Status Export SKU [PHONE_NUMBER] Item Storis Order Number PLC Code…" at bounding box center [293, 159] width 586 height 270
paste input "4-16-A"
click at [6, 93] on button "Filter" at bounding box center [24, 100] width 37 height 14
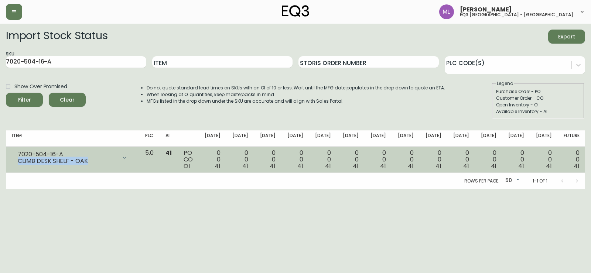
drag, startPoint x: 59, startPoint y: 161, endPoint x: 12, endPoint y: 161, distance: 47.3
click at [12, 161] on div "7020-504-16-A CLIMB DESK SHELF - OAK" at bounding box center [73, 158] width 122 height 16
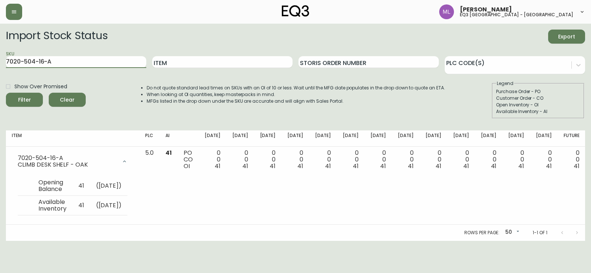
drag, startPoint x: 120, startPoint y: 65, endPoint x: 0, endPoint y: 60, distance: 120.2
click at [0, 60] on main "Import Stock Status Export SKU 7020-504-16-A Item Storis Order Number PLC Code(…" at bounding box center [295, 132] width 591 height 217
paste input "8-1"
click at [30, 97] on div "Filter" at bounding box center [24, 99] width 13 height 9
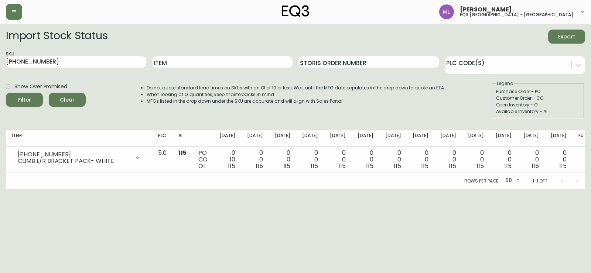
click at [455, 100] on div "Show Over Promised Filter Clear Do not quote standard lead times on SKUs with a…" at bounding box center [295, 99] width 579 height 38
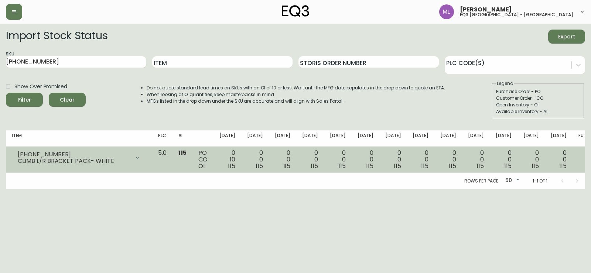
click at [109, 162] on div "CLIMB L/R BRACKET PACK- WHITE" at bounding box center [74, 161] width 112 height 7
drag, startPoint x: 111, startPoint y: 162, endPoint x: 17, endPoint y: 167, distance: 94.3
click at [17, 167] on td "[PHONE_NUMBER] CLIMB L/R BRACKET PACK- WHITE Opening Balance 125 ( [DATE] ) Cus…" at bounding box center [79, 160] width 146 height 26
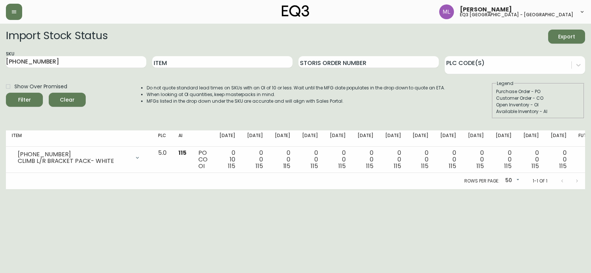
drag, startPoint x: 454, startPoint y: 109, endPoint x: 442, endPoint y: 57, distance: 53.4
click at [454, 109] on div "Show Over Promised Filter Clear Do not quote standard lead times on SKUs with a…" at bounding box center [295, 99] width 579 height 38
drag, startPoint x: 68, startPoint y: 63, endPoint x: 0, endPoint y: 75, distance: 69.5
click at [0, 75] on main "Import Stock Status Export SKU [PHONE_NUMBER] Item Storis Order Number PLC Code…" at bounding box center [295, 107] width 591 height 166
paste input "4-1-B"
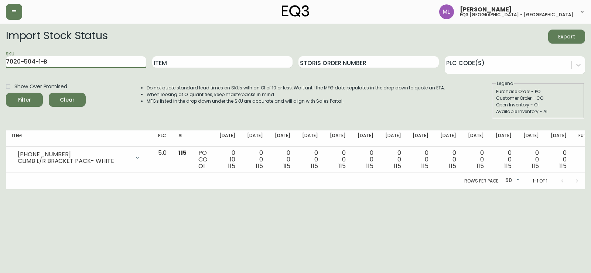
type input "7020-504-1-B"
click at [6, 93] on button "Filter" at bounding box center [24, 100] width 37 height 14
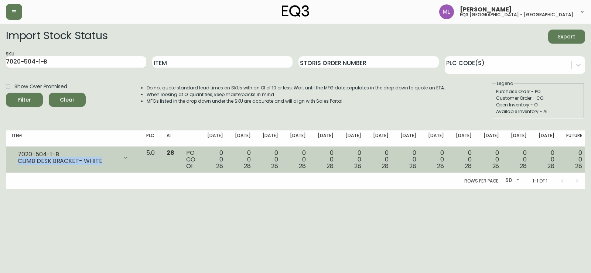
drag, startPoint x: 88, startPoint y: 164, endPoint x: 10, endPoint y: 161, distance: 77.6
click at [10, 161] on td "7020-504-1-B CLIMB DESK BRACKET- WHITE Opening Balance 28 ( [DATE] ) Available …" at bounding box center [73, 160] width 135 height 26
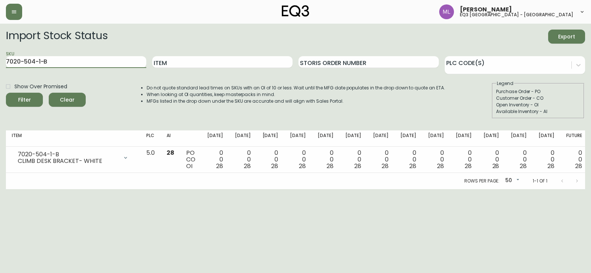
drag, startPoint x: 113, startPoint y: 59, endPoint x: 0, endPoint y: 53, distance: 113.2
click at [0, 53] on main "Import Stock Status Export SKU 7020-504-1-B Item Storis Order Number PLC Code(s…" at bounding box center [295, 107] width 591 height 166
click at [176, 59] on input "Item" at bounding box center [222, 62] width 140 height 12
type input "slub"
click at [6, 93] on button "Filter" at bounding box center [24, 100] width 37 height 14
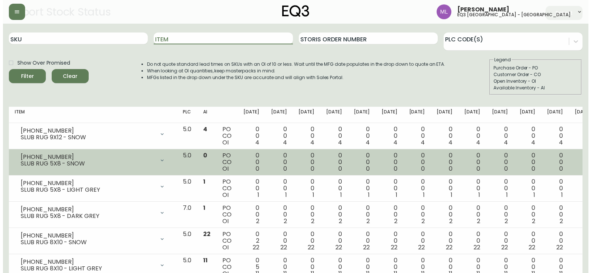
scroll to position [37, 0]
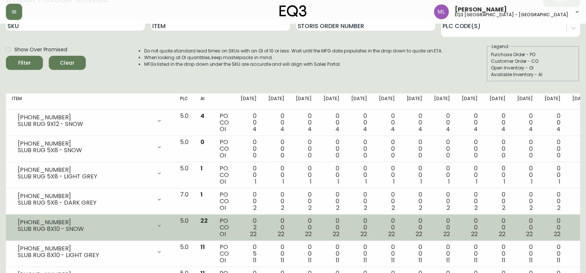
drag, startPoint x: 56, startPoint y: 218, endPoint x: 47, endPoint y: 219, distance: 9.3
click at [47, 219] on div "[PHONE_NUMBER] SLUB RUG 8X10 - SNOW" at bounding box center [90, 226] width 156 height 16
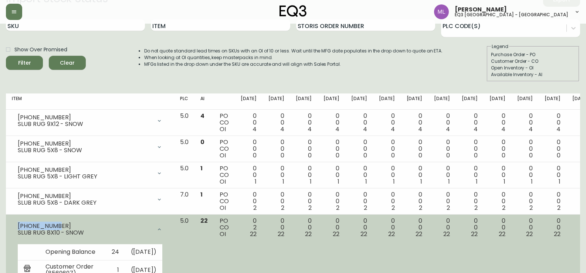
drag, startPoint x: 57, startPoint y: 225, endPoint x: 16, endPoint y: 222, distance: 41.1
click at [16, 222] on div "[PHONE_NUMBER] SLUB RUG 8X10 - SNOW" at bounding box center [90, 230] width 156 height 24
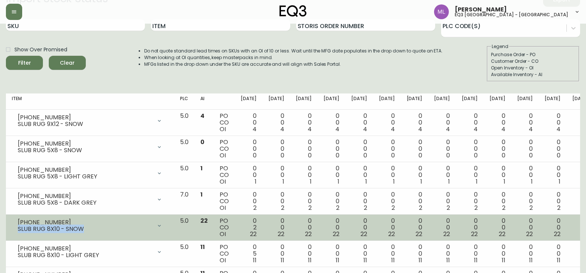
drag, startPoint x: 84, startPoint y: 228, endPoint x: 17, endPoint y: 229, distance: 66.5
click at [17, 229] on div "[PHONE_NUMBER] SLUB RUG 8X10 - SNOW" at bounding box center [90, 226] width 156 height 16
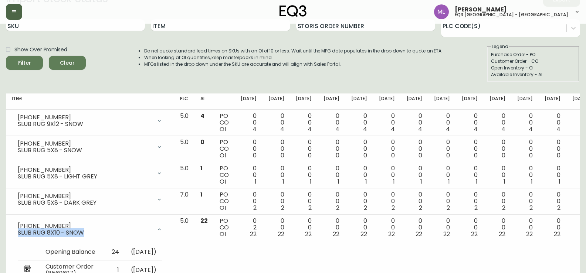
click at [11, 14] on button "button" at bounding box center [14, 12] width 16 height 16
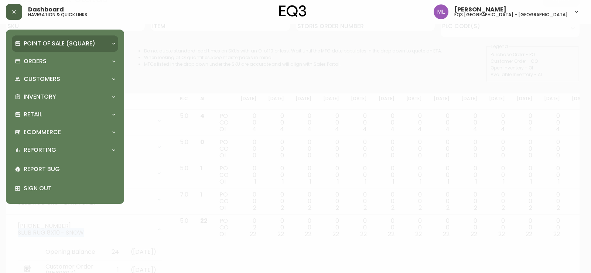
scroll to position [37, 0]
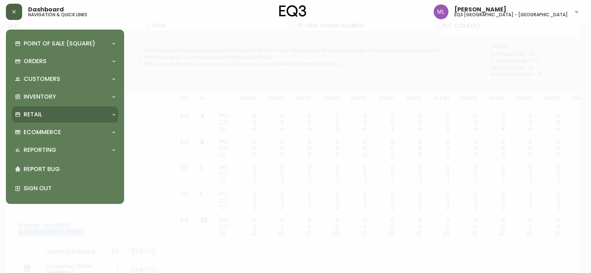
click at [35, 114] on p "Retail" at bounding box center [33, 114] width 18 height 8
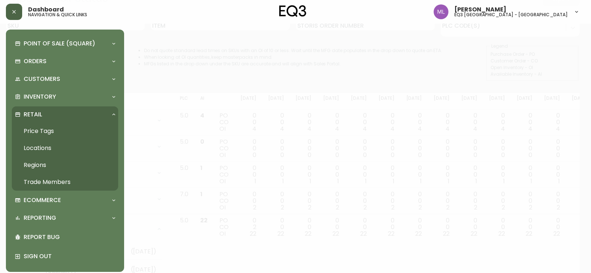
click at [43, 132] on link "Price Tags" at bounding box center [65, 131] width 106 height 17
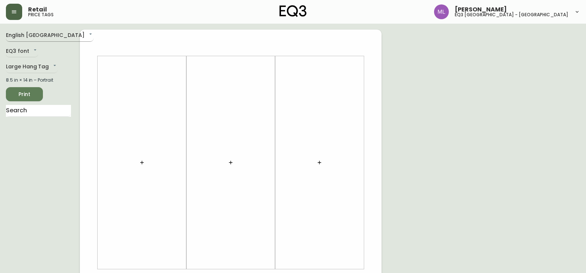
click at [42, 34] on body "Retail price tags [PERSON_NAME] eq3 [GEOGRAPHIC_DATA] - st laurent English [GEO…" at bounding box center [293, 263] width 586 height 526
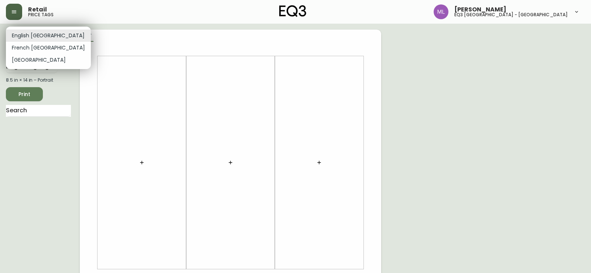
click at [22, 49] on li "French [GEOGRAPHIC_DATA]" at bounding box center [48, 48] width 85 height 12
type input "fr_CA"
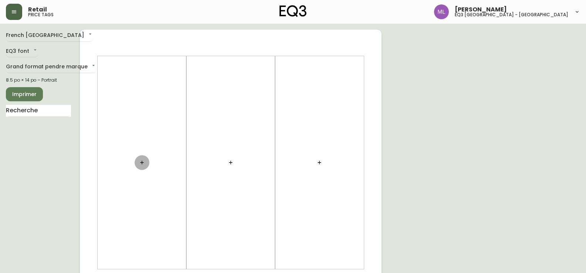
click at [144, 160] on icon "button" at bounding box center [142, 163] width 6 height 6
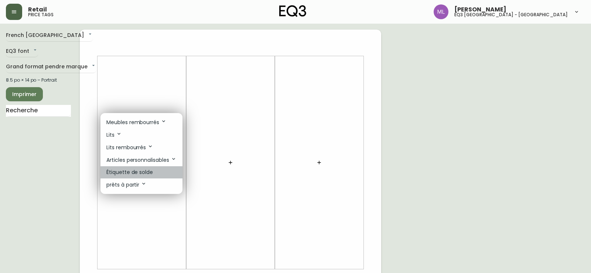
click at [142, 172] on p "Étiquette de solde" at bounding box center [129, 172] width 47 height 8
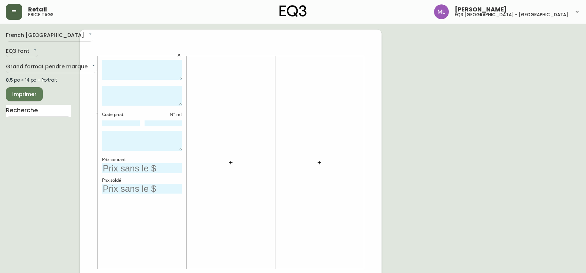
click at [142, 66] on textarea at bounding box center [142, 70] width 80 height 20
type textarea "[PERSON_NAME]"
type textarea "H"
type textarea "CHIFFONNIER NOYER"
click at [121, 123] on input at bounding box center [121, 123] width 38 height 6
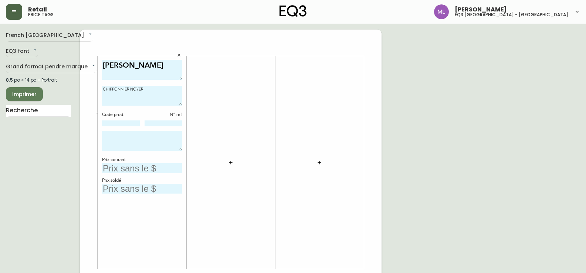
click at [133, 125] on input at bounding box center [121, 123] width 38 height 6
paste input "[PHONE_NUMBER]"
type input "[PHONE_NUMBER]"
drag, startPoint x: 174, startPoint y: 121, endPoint x: 178, endPoint y: 125, distance: 5.5
click at [174, 121] on input at bounding box center [163, 123] width 38 height 6
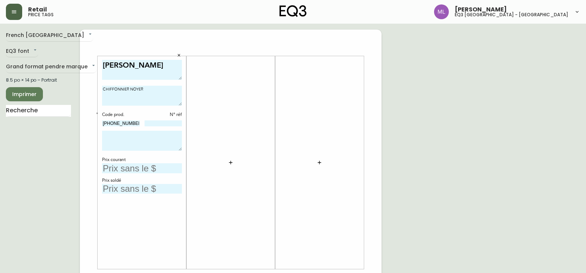
drag, startPoint x: 161, startPoint y: 120, endPoint x: 165, endPoint y: 114, distance: 7.4
click at [161, 120] on div "Code prod. N° réf [PHONE_NUMBER]" at bounding box center [142, 120] width 80 height 16
click at [166, 125] on input at bounding box center [163, 123] width 38 height 6
type input "536"
type textarea "MODELE DE PLANCHER VENTE FINALE VENDU TEL QUEL"
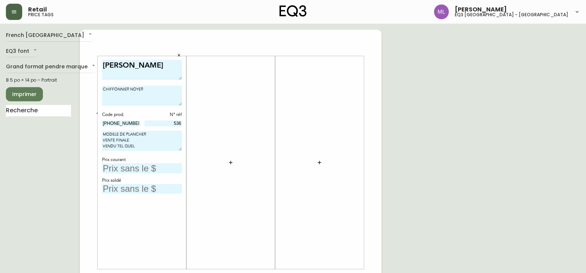
click at [160, 91] on textarea "CHIFFONNIER NOYER" at bounding box center [142, 96] width 80 height 20
click at [104, 96] on textarea "CHIFFONNIER NOYER PEUT PARTIR MAINTENANT *" at bounding box center [142, 96] width 80 height 20
type textarea "CHIFFONNIER NOYER * PEUT PARTIR MAINTENANT *"
click at [156, 168] on input "text" at bounding box center [142, 168] width 80 height 10
type input "2099$"
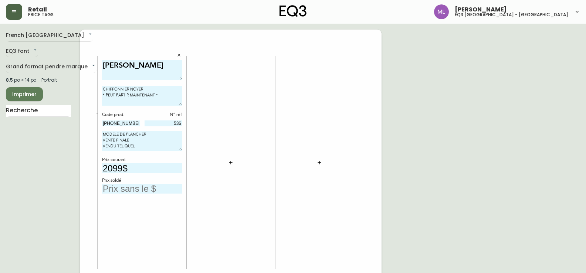
click at [173, 89] on textarea "CHIFFONNIER NOYER * PEUT PARTIR MAINTENANT *" at bounding box center [142, 96] width 80 height 20
type textarea "CHIFFONNIER NOYER 40$ RABAIS * PEUT PARTIR MAINTENANT *"
click at [140, 190] on input "text" at bounding box center [142, 189] width 80 height 10
type input "1259$"
click at [230, 164] on icon "button" at bounding box center [231, 163] width 6 height 6
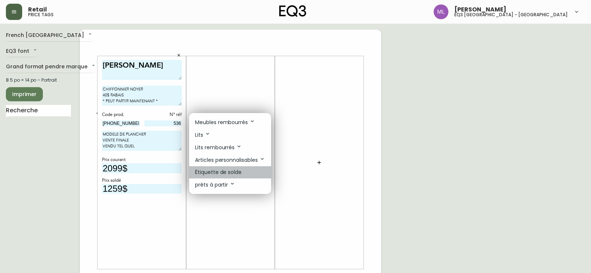
click at [236, 176] on p "Étiquette de solde" at bounding box center [218, 172] width 47 height 8
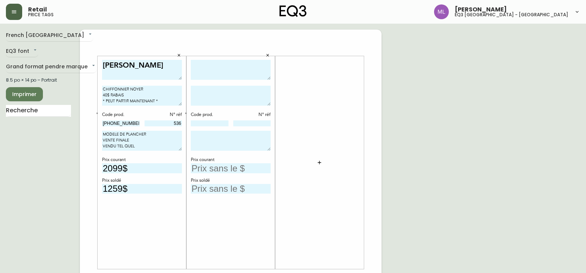
click at [232, 72] on textarea at bounding box center [231, 70] width 80 height 20
type textarea "SAGE"
click at [214, 89] on textarea at bounding box center [231, 96] width 80 height 20
type textarea "GRANDE TABLE À CAFÉ CHENE NOIR 40% RABAIS * NOVEMBRE À CONFIRMER *"
click at [219, 125] on input at bounding box center [210, 123] width 38 height 6
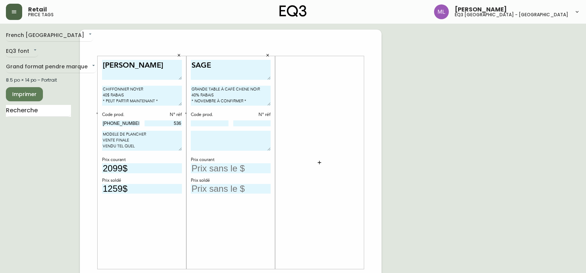
paste input "[PHONE_NUMBER]"
type input "[PHONE_NUMBER]"
click at [231, 127] on div "SAGE GRANDE TABLE À CAFÉ CHENE NOIR 40% RABAIS * NOVEMBRE À CONFIRMER * Code pr…" at bounding box center [231, 163] width 80 height 206
click at [238, 125] on input at bounding box center [252, 123] width 38 height 6
type input "182"
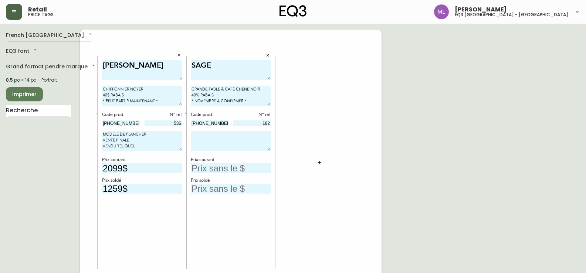
drag, startPoint x: 167, startPoint y: 149, endPoint x: 76, endPoint y: 135, distance: 92.0
click at [76, 135] on div "French Canada fr_CA EQ3 font EQ3 Grand format pendre marque large 8.5 po × 14 p…" at bounding box center [293, 278] width 574 height 497
click at [252, 145] on textarea at bounding box center [231, 141] width 80 height 20
paste textarea "MODELE DE PLANCHER VENTE FINALE VENDU TEL QUEL"
type textarea "MODELE DE PLANCHER VENTE FINALE VENDU TEL QUEL"
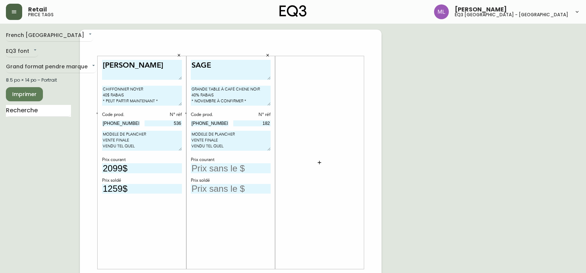
click at [232, 170] on input "text" at bounding box center [231, 168] width 80 height 10
type input "999$"
click at [220, 189] on input "text" at bounding box center [231, 189] width 80 height 10
type input "599$"
click at [283, 238] on div at bounding box center [319, 163] width 80 height 206
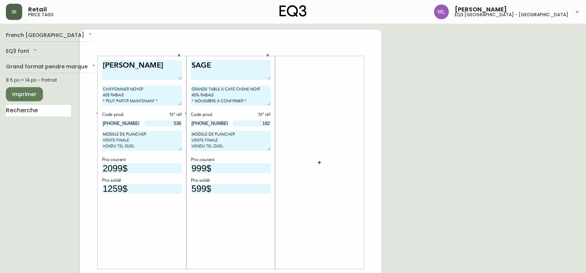
click at [322, 163] on button "button" at bounding box center [319, 162] width 15 height 15
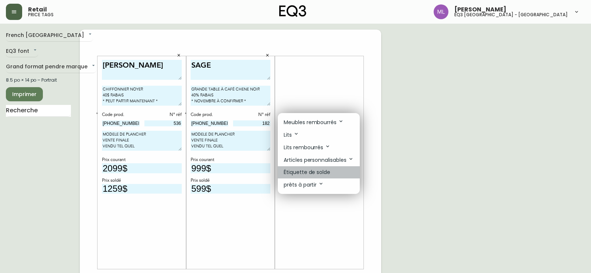
click at [309, 173] on p "Étiquette de solde" at bounding box center [307, 172] width 47 height 8
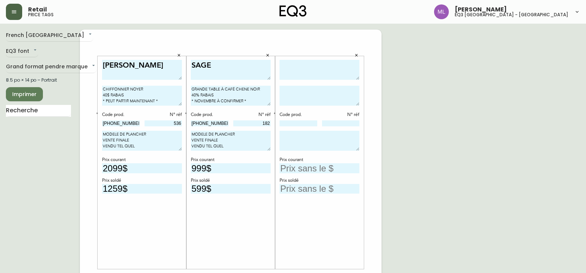
click at [310, 71] on textarea at bounding box center [319, 70] width 80 height 20
type textarea "SLUB"
click at [297, 98] on textarea "TAPIS ROND GRIS FONCÉ 50% RABAIS" at bounding box center [319, 96] width 80 height 20
click at [299, 103] on textarea "TAPIS ROND GRIS FONCÉ 50% RABAIS" at bounding box center [319, 96] width 80 height 20
click at [311, 93] on textarea "TAPIS ROND GRIS FONCÉ 50% RABAIS" at bounding box center [319, 96] width 80 height 20
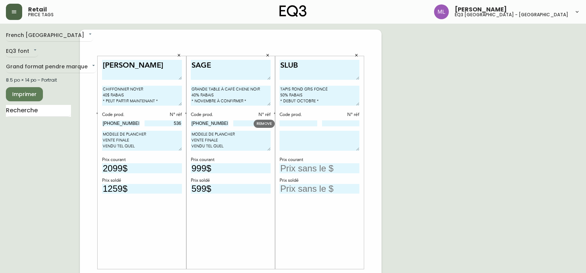
type textarea "TAPIS ROND GRIS FONCÉ 50% RABAIS * DEBUT OCTOBRE *"
click at [306, 123] on input at bounding box center [298, 123] width 38 height 6
click at [197, 221] on div "SAGE GRANDE TABLE À CAFÉ CHENE NOIR 40% RABAIS * NOVEMBRE À CONFIRMER * Code pr…" at bounding box center [231, 163] width 80 height 206
drag, startPoint x: 305, startPoint y: 122, endPoint x: 307, endPoint y: 126, distance: 4.3
click at [305, 122] on input at bounding box center [298, 123] width 38 height 6
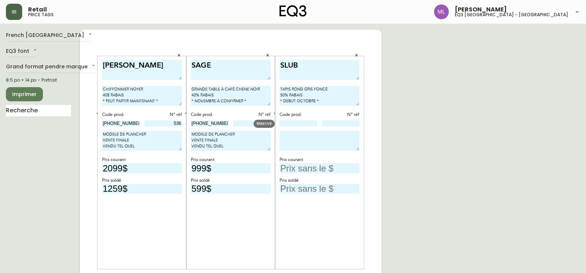
paste input "[PHONE_NUMBER]"
type input "[PHONE_NUMBER]"
drag, startPoint x: 211, startPoint y: 238, endPoint x: 243, endPoint y: 225, distance: 34.0
click at [211, 238] on div "SAGE GRANDE TABLE À CAFÉ CHENE NOIR 40% RABAIS * NOVEMBRE À CONFIRMER * Code pr…" at bounding box center [231, 163] width 80 height 206
click at [340, 127] on div at bounding box center [341, 123] width 38 height 7
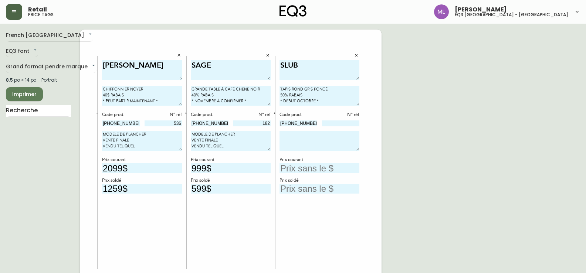
click at [341, 122] on input at bounding box center [341, 123] width 38 height 6
type input "30"
drag, startPoint x: 253, startPoint y: 149, endPoint x: 141, endPoint y: 125, distance: 114.1
click at [141, 125] on div "[PERSON_NAME] NOYER 40$ RABAIS * PEUT PARTIR MAINTENANT * Code prod. N° réf [PH…" at bounding box center [231, 278] width 302 height 497
click at [326, 141] on textarea at bounding box center [319, 141] width 80 height 20
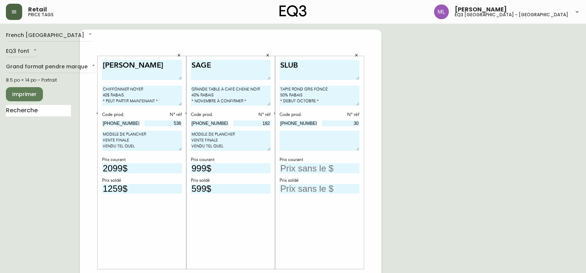
paste textarea "MODELE DE PLANCHER VENTE FINALE VENDU TEL QUEL"
type textarea "MODELE DE PLANCHER VENTE FINALE VENDU TEL QUEL"
click at [307, 125] on input "[PHONE_NUMBER]" at bounding box center [298, 123] width 38 height 6
drag, startPoint x: 310, startPoint y: 125, endPoint x: 263, endPoint y: 121, distance: 47.0
click at [263, 121] on body "Retail price tags [PERSON_NAME] eq3 [GEOGRAPHIC_DATA] - [GEOGRAPHIC_DATA][PERSO…" at bounding box center [293, 263] width 586 height 526
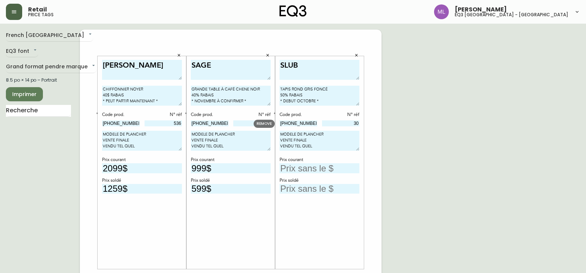
click at [317, 167] on input "text" at bounding box center [319, 168] width 80 height 10
type input "549,99$"
click at [313, 191] on input "text" at bounding box center [319, 189] width 80 height 10
type input "275$"
click at [319, 167] on input "549,99$" at bounding box center [319, 168] width 80 height 10
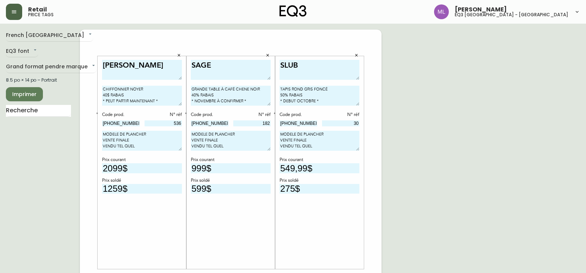
click at [307, 170] on input "549,99$" at bounding box center [319, 168] width 80 height 10
type input "549$"
click at [334, 231] on div "SLUB TAPIS ROND GRIS FONCÉ 50% RABAIS * DEBUT OCTOBRE * Code prod. N° réf [PHON…" at bounding box center [319, 163] width 80 height 206
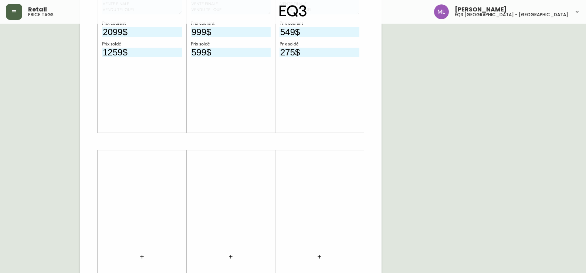
scroll to position [148, 0]
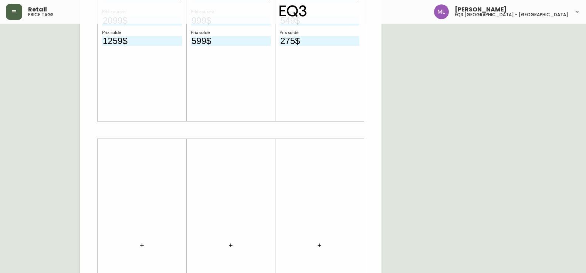
click at [142, 246] on icon "button" at bounding box center [141, 245] width 3 height 3
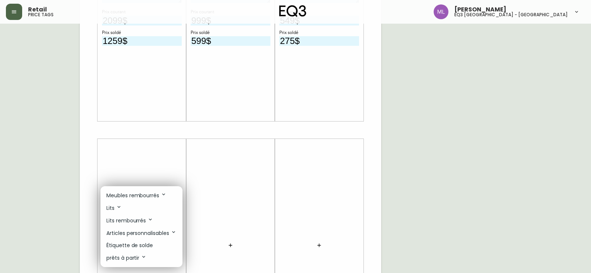
click at [132, 247] on p "Étiquette de solde" at bounding box center [129, 246] width 47 height 8
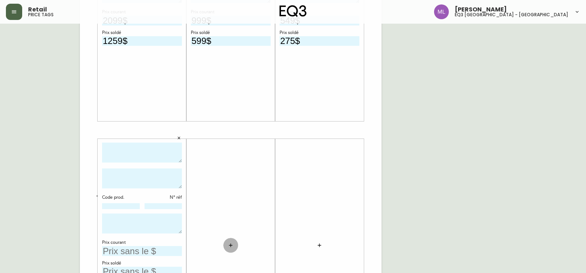
click at [229, 243] on icon "button" at bounding box center [231, 245] width 6 height 6
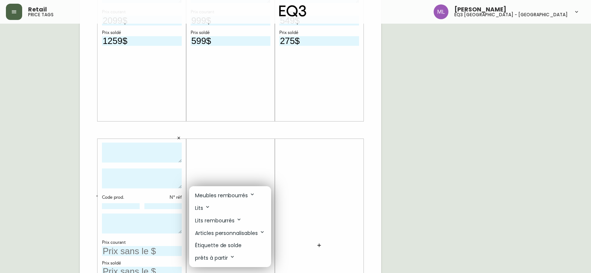
click at [216, 245] on p "Étiquette de solde" at bounding box center [218, 246] width 47 height 8
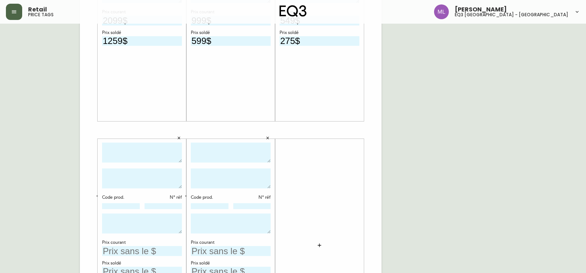
click at [139, 154] on textarea at bounding box center [142, 153] width 80 height 20
type textarea "BOOM"
drag, startPoint x: 221, startPoint y: 155, endPoint x: 213, endPoint y: 163, distance: 11.5
click at [222, 154] on textarea at bounding box center [231, 153] width 80 height 20
type textarea "BOOM"
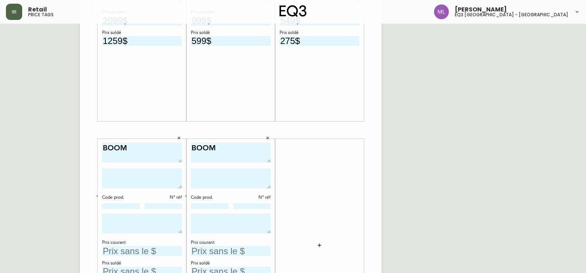
drag, startPoint x: 171, startPoint y: 172, endPoint x: 167, endPoint y: 174, distance: 5.0
click at [170, 172] on textarea at bounding box center [142, 178] width 80 height 20
click at [118, 184] on textarea "TABLE DE NUIT NOYER 40% RABAIS *" at bounding box center [142, 178] width 80 height 20
drag, startPoint x: 158, startPoint y: 187, endPoint x: 88, endPoint y: 168, distance: 72.3
click at [88, 168] on div "[PERSON_NAME] NOYER 40$ RABAIS * PEUT PARTIR MAINTENANT * Code prod. N° réf [PH…" at bounding box center [231, 130] width 302 height 497
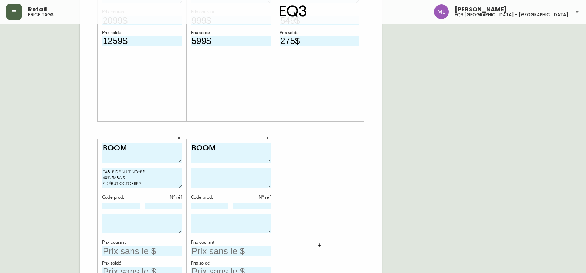
type textarea "TABLE DE NUIT NOYER 40% RABAIS * DÉBUT OCTOBRE *"
click at [228, 185] on textarea at bounding box center [231, 178] width 80 height 20
paste textarea "TABLE DE NUIT NOYER 40% RABAIS * DÉBUT OCTOBRE *"
type textarea "TABLE DE NUIT NOYER 40% RABAIS * DÉBUT OCTOBRE *"
click at [121, 254] on input "text" at bounding box center [142, 251] width 80 height 10
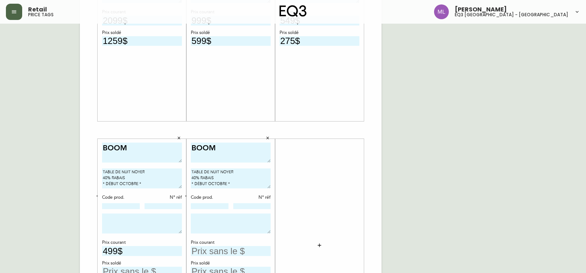
type input "499$"
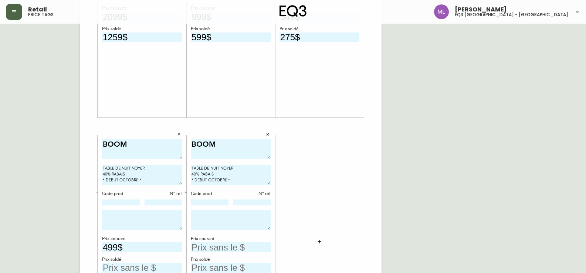
click at [203, 246] on input "text" at bounding box center [231, 247] width 80 height 10
type input "499$"
click at [112, 207] on div "BOOM TABLE DE NUIT NOYER 40% RABAIS * DÉBUT OCTOBRE * Code prod. N° réf Prix co…" at bounding box center [142, 242] width 80 height 206
click at [114, 204] on input at bounding box center [121, 203] width 38 height 6
paste input "[PHONE_NUMBER]"
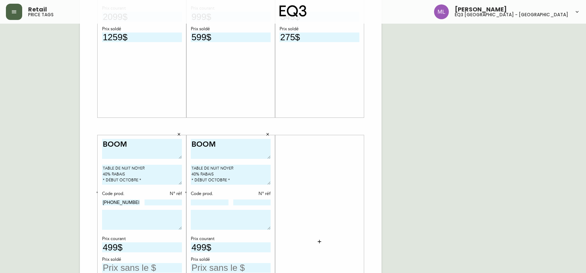
type input "[PHONE_NUMBER]"
click at [211, 204] on input at bounding box center [210, 203] width 38 height 6
paste input "[PHONE_NUMBER]"
type input "[PHONE_NUMBER]"
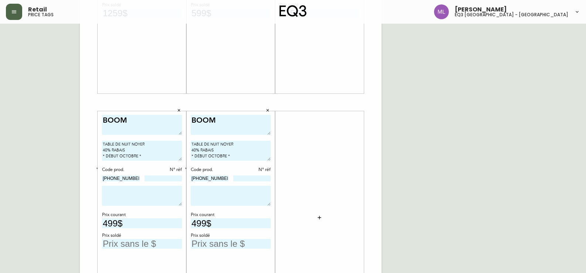
scroll to position [188, 0]
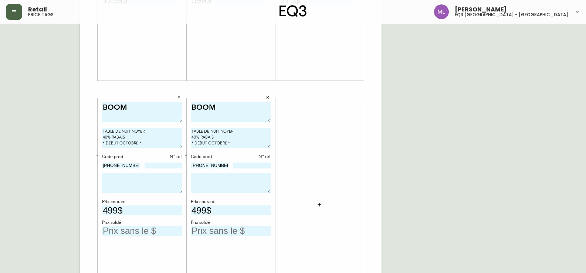
click at [123, 234] on input "text" at bounding box center [142, 231] width 80 height 10
type input "299$"
click at [235, 231] on input "text" at bounding box center [231, 231] width 80 height 10
type input "299$"
click at [151, 168] on input at bounding box center [163, 166] width 38 height 6
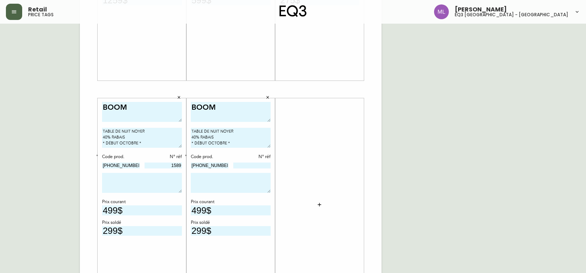
type input "1589"
click at [211, 173] on textarea at bounding box center [231, 183] width 80 height 20
click at [248, 164] on input at bounding box center [252, 166] width 38 height 6
type input "1698"
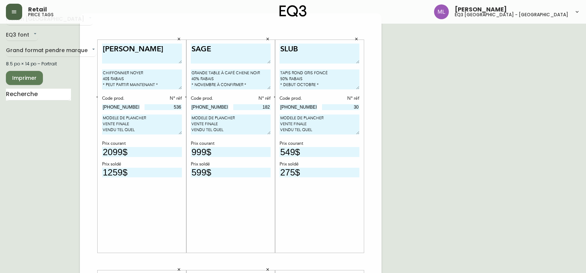
scroll to position [4, 0]
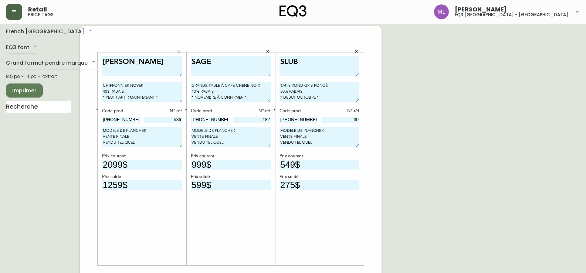
drag, startPoint x: 147, startPoint y: 147, endPoint x: 82, endPoint y: 127, distance: 67.6
click at [82, 127] on div "[PERSON_NAME] NOYER 40$ RABAIS * PEUT PARTIR MAINTENANT * Code prod. N° réf [PH…" at bounding box center [231, 274] width 302 height 497
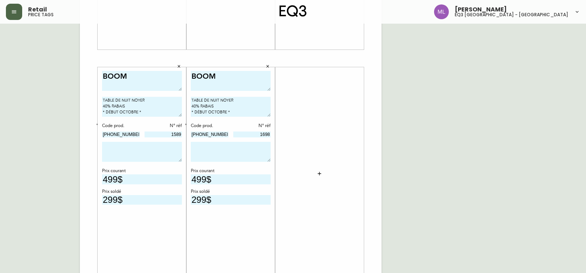
scroll to position [225, 0]
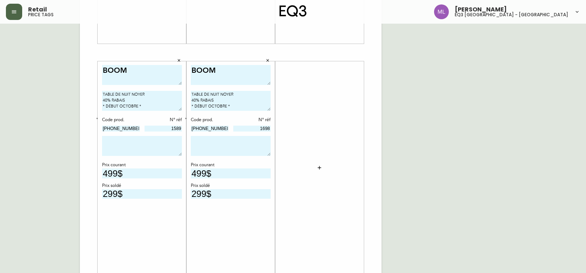
click at [130, 149] on textarea at bounding box center [142, 146] width 80 height 20
paste textarea "MODELE DE PLANCHER VENTE FINALE VENDU TEL QUEL"
type textarea "MODELE DE PLANCHER VENTE FINALE VENDU TEL QUEL"
click at [236, 152] on textarea at bounding box center [231, 146] width 80 height 20
paste textarea "MODELE DE PLANCHER VENTE FINALE VENDU TEL QUEL"
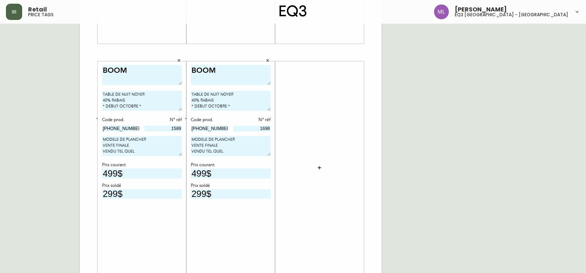
type textarea "MODELE DE PLANCHER VENTE FINALE VENDU TEL QUEL"
click at [324, 169] on button "button" at bounding box center [319, 167] width 15 height 15
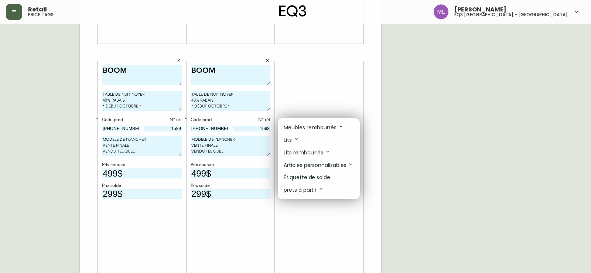
click at [309, 177] on p "Étiquette de solde" at bounding box center [307, 178] width 47 height 8
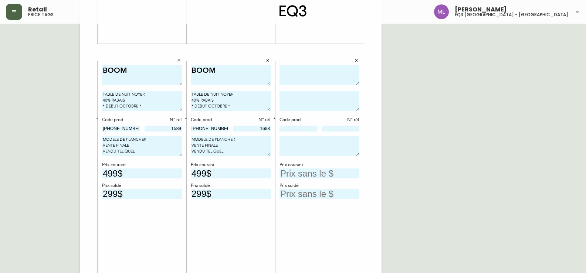
click at [296, 85] on div at bounding box center [319, 76] width 80 height 23
click at [296, 78] on textarea at bounding box center [319, 75] width 80 height 20
type textarea "BOOM"
drag, startPoint x: 238, startPoint y: 109, endPoint x: 192, endPoint y: 102, distance: 46.8
click at [192, 102] on textarea "TABLE DE NUIT NOYER 40% RABAIS * DÉBUT OCTOBRE *" at bounding box center [231, 101] width 80 height 20
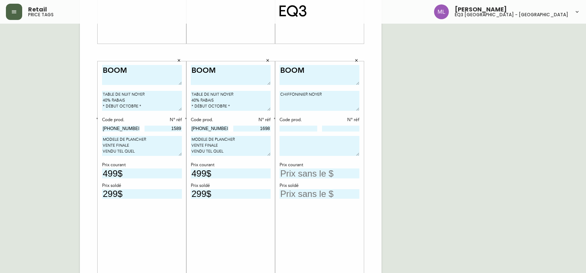
click at [284, 104] on textarea "CHIFFONINIER NOYER" at bounding box center [319, 101] width 80 height 20
paste textarea "40% RABAIS * DÉBUT OCTOBRE *"
click at [330, 96] on textarea "CHIFFONINIER NOYER" at bounding box center [319, 101] width 80 height 20
paste textarea "40% RABAIS * DÉBUT OCTOBRE *"
type textarea "CHIFFONINIER NOYER 40% RABAIS * DÉBUT OCTOBRE *"
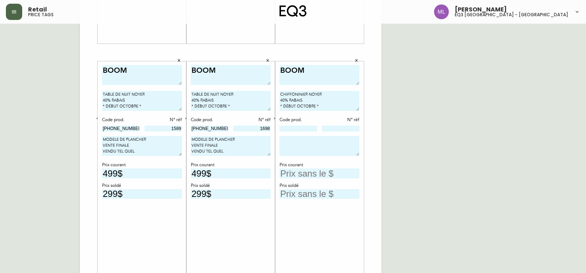
click at [319, 140] on textarea at bounding box center [319, 146] width 80 height 20
click at [309, 130] on input at bounding box center [298, 129] width 38 height 6
paste input "[PHONE_NUMBER]"
type input "[PHONE_NUMBER]"
click at [334, 131] on input at bounding box center [341, 129] width 38 height 6
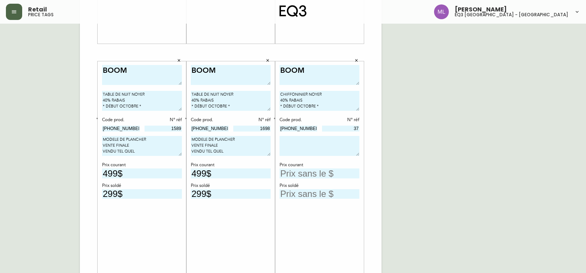
type input "37"
drag, startPoint x: 233, startPoint y: 156, endPoint x: 165, endPoint y: 129, distance: 72.5
click at [165, 129] on div "[PERSON_NAME] NOYER 40$ RABAIS * PEUT PARTIR MAINTENANT * Code prod. N° réf [PH…" at bounding box center [231, 52] width 302 height 497
click at [336, 139] on textarea at bounding box center [319, 146] width 80 height 20
paste textarea "MODELE DE PLANCHER VENTE FINALE VENDU TEL QUEL"
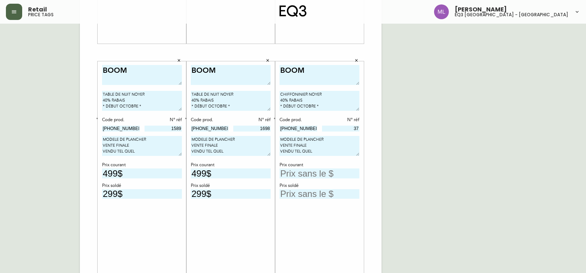
type textarea "MODELE DE PLANCHER VENTE FINALE VENDU TEL QUEL"
click at [315, 176] on input "text" at bounding box center [319, 173] width 80 height 10
type input "2199$"
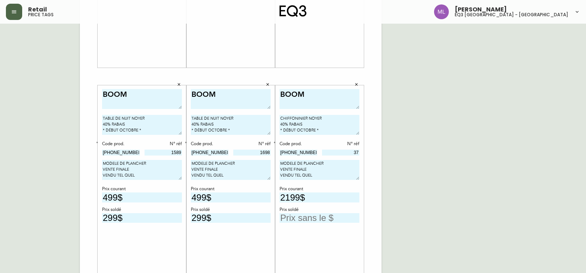
scroll to position [188, 0]
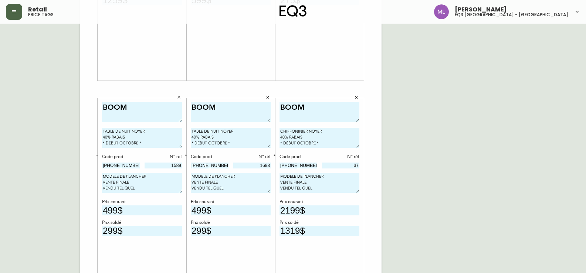
type input "1319$"
drag, startPoint x: 150, startPoint y: 191, endPoint x: 78, endPoint y: 178, distance: 74.0
click at [78, 178] on div "French Canada fr_CA EQ3 font EQ3 Grand format pendre marque large 8.5 po × 14 p…" at bounding box center [293, 89] width 574 height 497
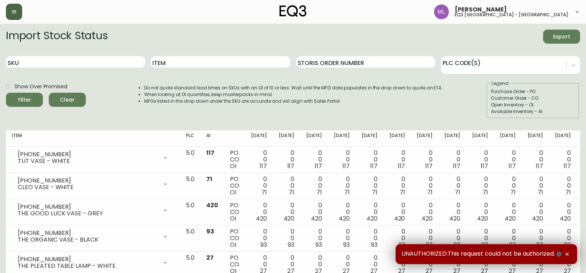
click at [15, 12] on icon "button" at bounding box center [14, 11] width 4 height 3
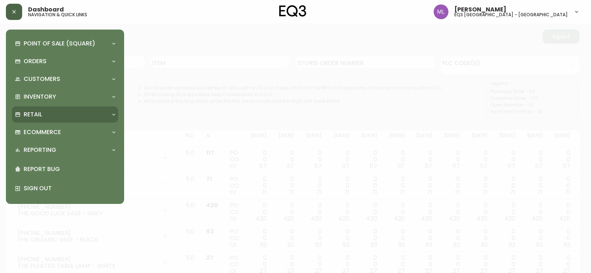
click at [39, 120] on div "Retail" at bounding box center [65, 114] width 106 height 16
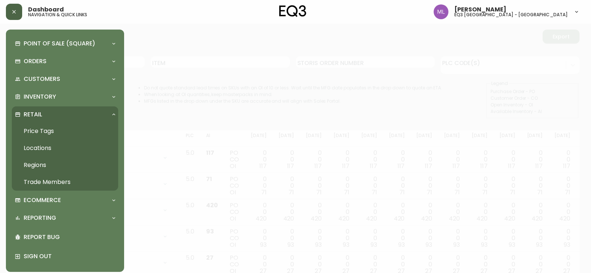
click at [42, 133] on link "Price Tags" at bounding box center [65, 131] width 106 height 17
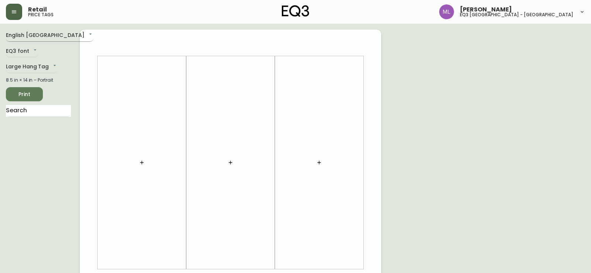
click at [44, 36] on body "Retail price tags [PERSON_NAME] eq3 [GEOGRAPHIC_DATA] - st laurent English [GEO…" at bounding box center [295, 263] width 591 height 526
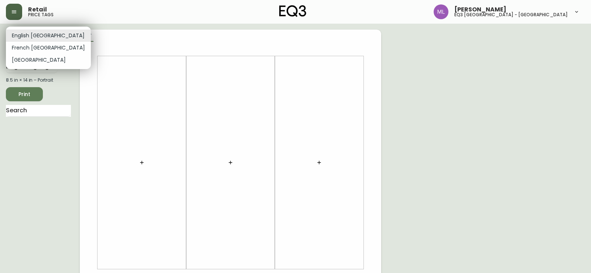
click at [31, 49] on li "French [GEOGRAPHIC_DATA]" at bounding box center [48, 48] width 85 height 12
type input "fr_CA"
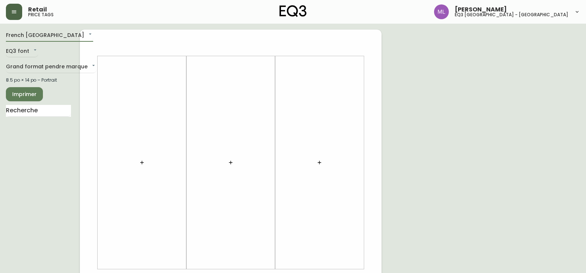
click at [147, 164] on button "button" at bounding box center [142, 162] width 15 height 15
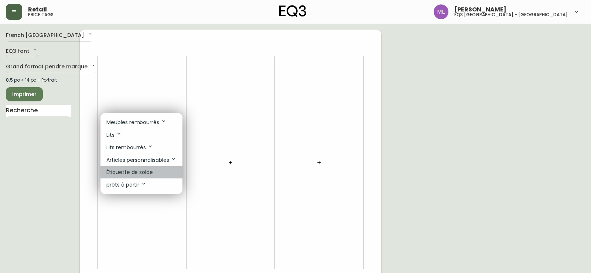
click at [144, 171] on p "Étiquette de solde" at bounding box center [129, 172] width 47 height 8
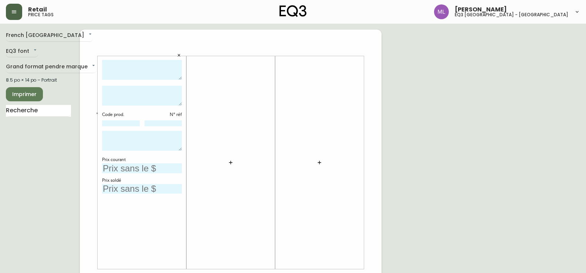
click at [138, 71] on textarea at bounding box center [142, 70] width 80 height 20
click at [146, 72] on textarea at bounding box center [142, 70] width 80 height 20
type textarea "SERENE"
type textarea "TAPIS 8X10 GRIS 50% RABAIS * DÉBUT OCTOBRE *"
drag, startPoint x: 125, startPoint y: 123, endPoint x: 140, endPoint y: 125, distance: 15.3
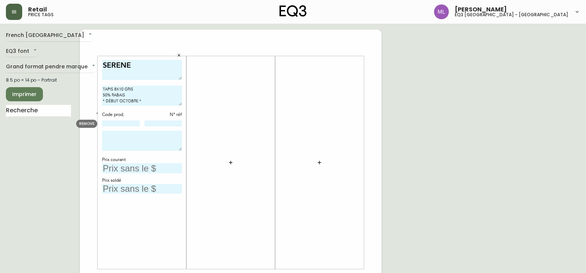
click at [125, 123] on input at bounding box center [121, 123] width 38 height 6
paste input "1190-308-7"
type input "1190-308-7"
click at [131, 169] on input "text" at bounding box center [142, 168] width 80 height 10
type input "1399$"
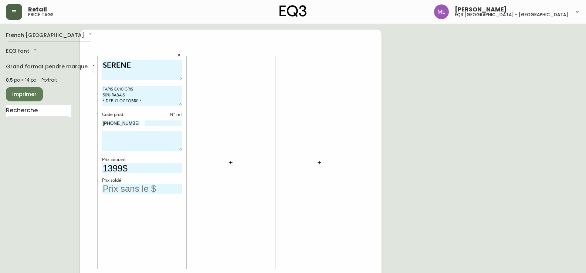
click at [126, 144] on textarea at bounding box center [142, 141] width 80 height 20
paste textarea "MODELE DE PLANCHER VENTE FINALE VENDU TEL QUEL"
type textarea "MODELE DE PLANCHER VENTE FINALE VENDU TEL QUEL"
click at [154, 188] on input "text" at bounding box center [142, 189] width 80 height 10
type input "699$"
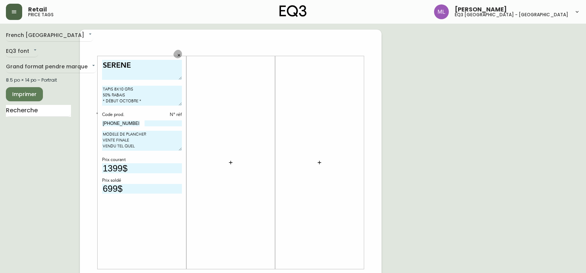
click at [234, 163] on button "button" at bounding box center [230, 162] width 15 height 15
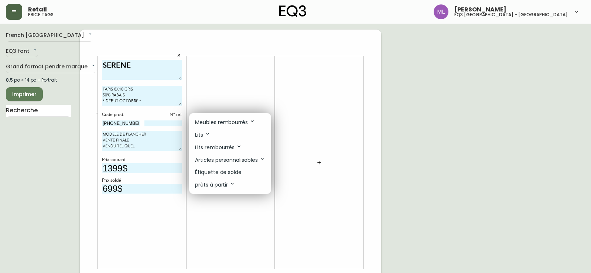
click at [228, 176] on p "Étiquette de solde" at bounding box center [218, 172] width 47 height 8
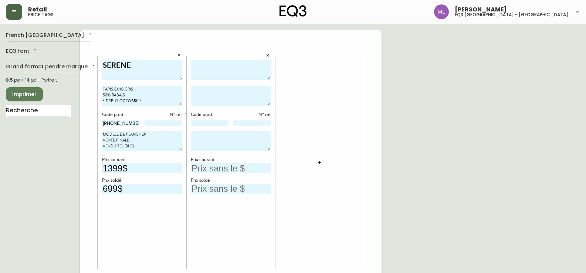
click at [220, 65] on textarea at bounding box center [231, 70] width 80 height 20
type textarea "HIGHLAND"
type textarea "FAUTEUIL INCLINABLE 200 - BALI HARVEST * PEUT PARTIR MAINTENANT *"
drag, startPoint x: 219, startPoint y: 123, endPoint x: 228, endPoint y: 122, distance: 8.7
click at [219, 123] on input at bounding box center [210, 123] width 38 height 6
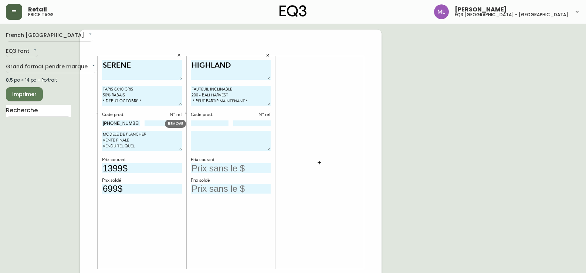
paste input "42224-C1"
type input "42224-C1"
click at [255, 124] on input at bounding box center [252, 123] width 38 height 6
type input "10"
drag, startPoint x: 155, startPoint y: 149, endPoint x: 75, endPoint y: 130, distance: 81.7
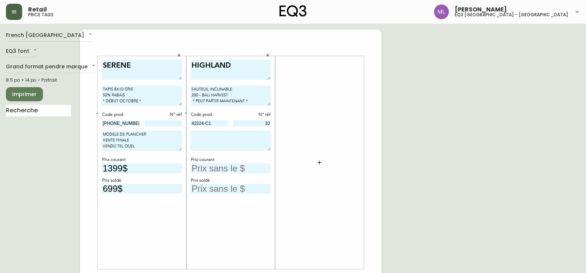
click at [75, 130] on div "French Canada fr_CA EQ3 font EQ3 Grand format pendre marque large 8.5 po × 14 p…" at bounding box center [293, 278] width 574 height 497
click at [232, 140] on textarea at bounding box center [231, 141] width 80 height 20
paste textarea "MODELE DE PLANCHER VENTE FINALE VENDU TEL QUEL"
type textarea "MODELE DE PLANCHER VENTE FINALE VENDU TEL QUEL"
click at [214, 170] on input "text" at bounding box center [231, 168] width 80 height 10
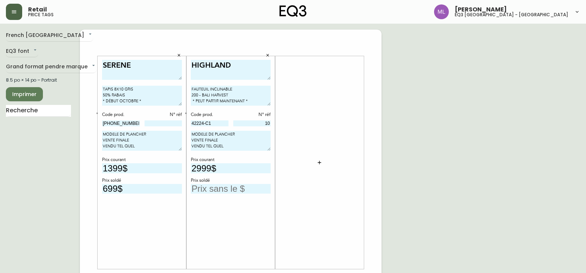
type input "2999$"
click at [242, 186] on input "text" at bounding box center [231, 189] width 80 height 10
drag, startPoint x: 236, startPoint y: 88, endPoint x: 163, endPoint y: 86, distance: 73.6
click at [163, 86] on div "SERENE TAPIS 8X10 GRIS 50% RABAIS * DÉBUT OCTOBRE * Code prod. N° réf 1190-308-…" at bounding box center [231, 278] width 302 height 497
type textarea "200 - BALI HARVEST * PEUT PARTIR MAINTENANT *"
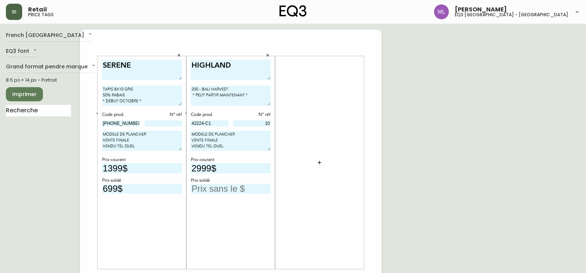
click at [237, 66] on textarea "HIGHLAND" at bounding box center [231, 70] width 80 height 20
paste textarea "FAUTEUIL INCLINABLE"
type textarea "HIGHLAND"
click at [196, 87] on textarea "200 - BALI HARVEST * PEUT PARTIR MAINTENANT *" at bounding box center [231, 96] width 80 height 20
click at [238, 65] on textarea "HIGHLAND" at bounding box center [231, 70] width 80 height 20
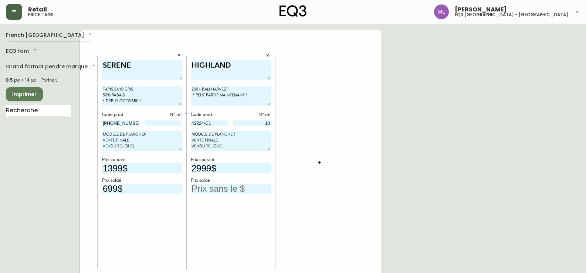
click at [194, 87] on textarea "200 - BALI HARVEST * PEUT PARTIR MAINTENANT *" at bounding box center [231, 96] width 80 height 20
paste textarea "FAUTEUIL INCLINABLE"
type textarea "FAUTEUIL INCLINABLE 200 - BALI HARVEST * PEUT PARTIR MAINTENANT *"
click at [229, 190] on input "text" at bounding box center [231, 189] width 80 height 10
type input "1499$"
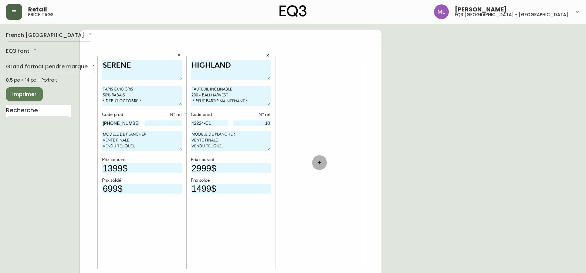
click at [320, 160] on icon "button" at bounding box center [319, 163] width 6 height 6
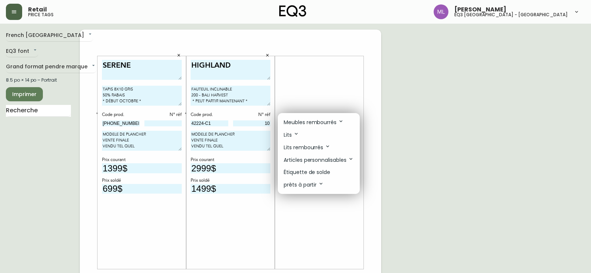
click at [315, 168] on p "Étiquette de solde" at bounding box center [307, 172] width 47 height 8
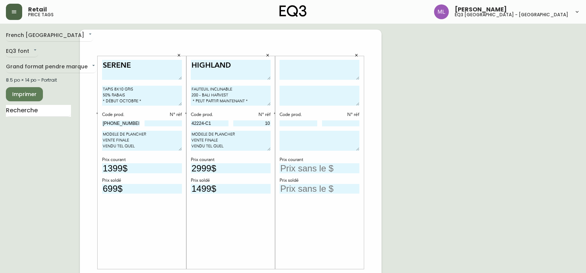
click at [313, 71] on textarea at bounding box center [319, 70] width 80 height 20
type textarea "BALTIC"
drag, startPoint x: 256, startPoint y: 102, endPoint x: 152, endPoint y: 87, distance: 105.4
click at [152, 87] on div "SERENE TAPIS 8X10 GRIS 50% RABAIS * DÉBUT OCTOBRE * Code prod. N° réf 1190-308-…" at bounding box center [231, 278] width 302 height 497
click at [307, 91] on textarea at bounding box center [319, 96] width 80 height 20
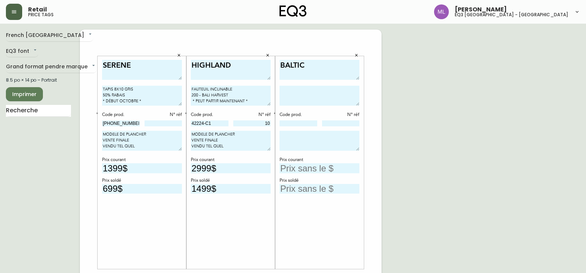
paste textarea "FAUTEUIL INCLINABLE 200 - BALI HARVEST * PEUT PARTIR MAINTENANT *"
drag, startPoint x: 317, startPoint y: 96, endPoint x: 270, endPoint y: 95, distance: 46.6
click at [270, 95] on div "SERENE TAPIS 8X10 GRIS 50% RABAIS * DÉBUT OCTOBRE * Code prod. N° réf 1190-308-…" at bounding box center [231, 278] width 302 height 497
paste textarea "MN3000SO-TUS"
type textarea "FAUTEUIL INCLINABLE MN3000SO-TUS * PEUT PARTIR MAINTENANT *"
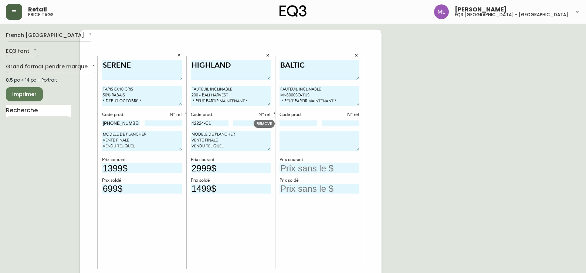
click at [303, 122] on input at bounding box center [298, 123] width 38 height 6
paste input "43401-31"
type input "43401-31"
click at [332, 126] on input at bounding box center [341, 123] width 38 height 6
type input "6"
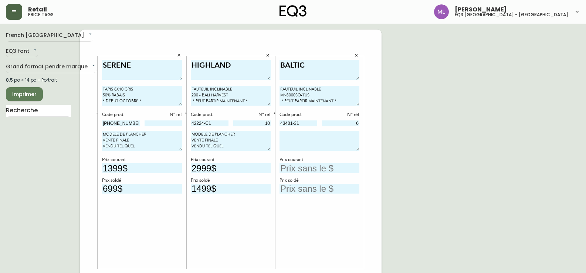
click at [186, 115] on icon "button" at bounding box center [185, 113] width 3 height 3
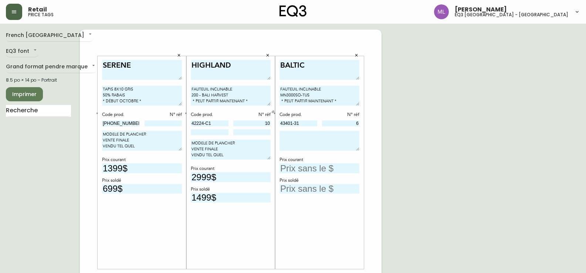
click at [275, 115] on button "button" at bounding box center [274, 113] width 7 height 7
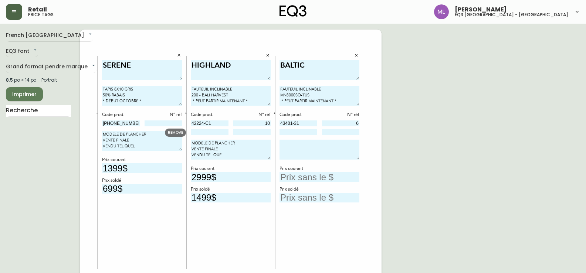
click at [213, 133] on input at bounding box center [210, 132] width 38 height 6
paste input "49001-BP"
type input "49001-BP"
click at [298, 138] on div "BALTIC FAUTEUIL INCLINABLE MN3000SO-TUS * PEUT PARTIR MAINTENANT * Code prod. N…" at bounding box center [319, 163] width 80 height 206
click at [303, 134] on input at bounding box center [298, 132] width 38 height 6
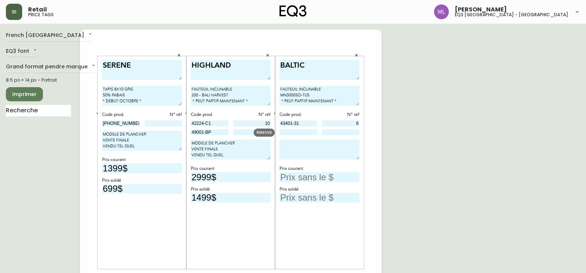
paste input "49001-BP"
type input "49001-BP"
drag, startPoint x: 243, startPoint y: 158, endPoint x: 168, endPoint y: 132, distance: 79.1
click at [168, 132] on div "SERENE TAPIS 8X10 GRIS 50% RABAIS * DÉBUT OCTOBRE * Code prod. N° réf 1190-308-…" at bounding box center [231, 278] width 302 height 497
click at [331, 142] on textarea at bounding box center [319, 150] width 80 height 20
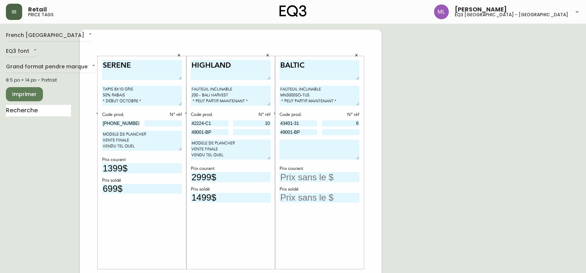
paste textarea "MODELE DE PLANCHER VENTE FINALE VENDU TEL QUEL"
type textarea "MODELE DE PLANCHER VENTE FINALE VENDU TEL QUEL"
click at [313, 176] on input "text" at bounding box center [319, 177] width 80 height 10
type input "2599$"
click at [316, 200] on input "text" at bounding box center [319, 198] width 80 height 10
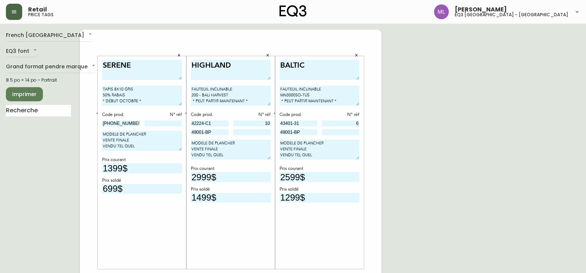
type input "1299$"
drag, startPoint x: 306, startPoint y: 125, endPoint x: 251, endPoint y: 121, distance: 54.5
click at [251, 120] on body "Retail price tags Marie-Josee Leclerc eq3 montréal - st laurent French Canada f…" at bounding box center [293, 263] width 586 height 526
click at [294, 222] on div "BALTIC FAUTEUIL INCLINABLE MN3000SO-TUS * PEUT PARTIR MAINTENANT * Code prod. N…" at bounding box center [319, 163] width 80 height 206
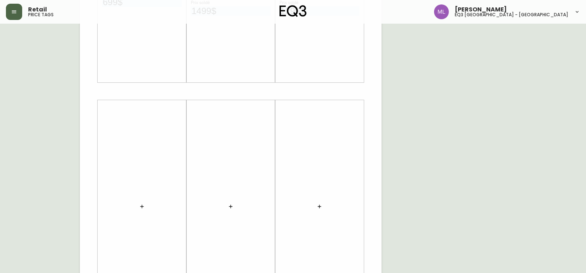
scroll to position [253, 0]
click at [144, 144] on button "button" at bounding box center [142, 140] width 15 height 15
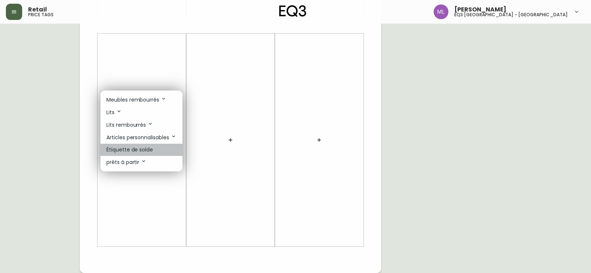
click at [137, 149] on p "Étiquette de solde" at bounding box center [129, 150] width 47 height 8
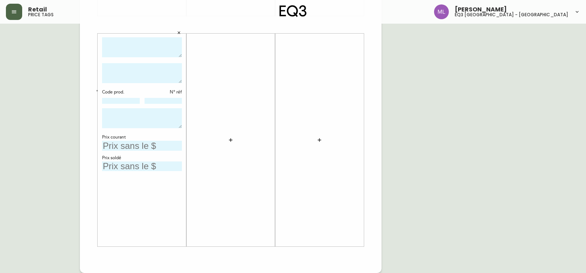
click at [135, 48] on textarea at bounding box center [142, 47] width 80 height 20
type textarea "BOOM"
type textarea "TABLE À CAFÉ NOYER 40% RABAIS * DÉBUT OCTOBRE *"
click at [131, 102] on input at bounding box center [121, 101] width 38 height 6
type input "1"
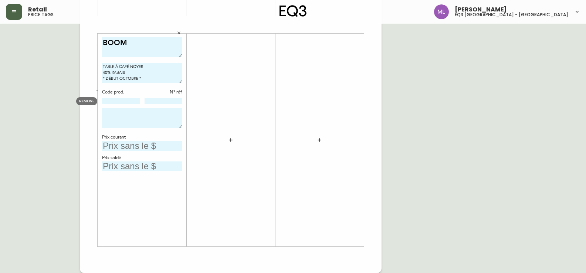
paste input "[PHONE_NUMBER]"
type input "[PHONE_NUMBER]"
type input "1254"
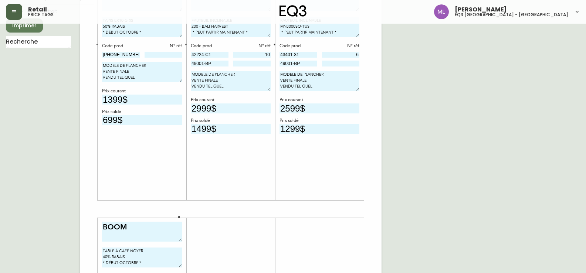
scroll to position [68, 0]
drag, startPoint x: 150, startPoint y: 79, endPoint x: 60, endPoint y: 58, distance: 91.9
click at [60, 58] on div "French Canada fr_CA EQ3 font EQ3 Grand format pendre marque large 8.5 po × 14 p…" at bounding box center [293, 209] width 574 height 497
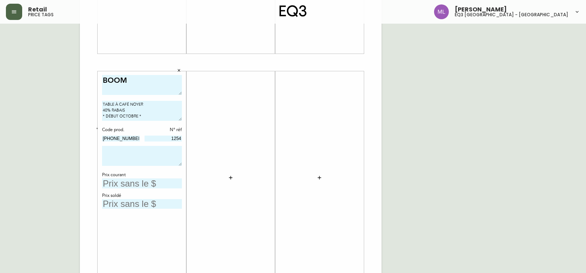
scroll to position [216, 0]
click at [125, 159] on textarea at bounding box center [142, 155] width 80 height 20
paste textarea "MODELE DE PLANCHER VENTE FINALE VENDU TEL QUEL"
type textarea "MODELE DE PLANCHER VENTE FINALE VENDU TEL QUEL"
click at [138, 183] on input "text" at bounding box center [142, 183] width 80 height 10
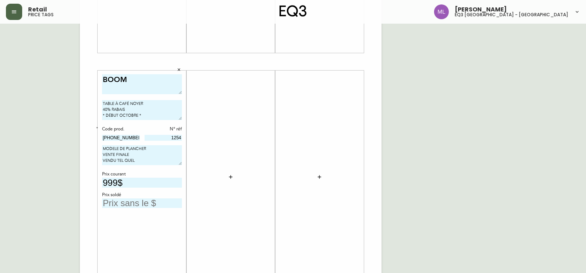
type input "999$"
type input "599$"
click at [228, 177] on icon "button" at bounding box center [231, 177] width 6 height 6
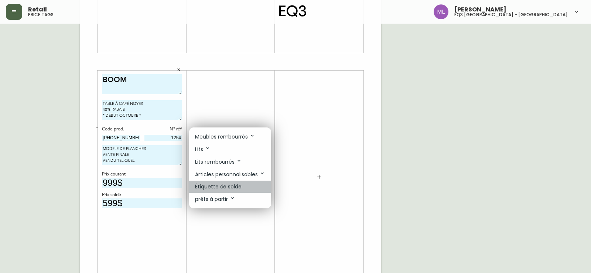
click at [224, 185] on p "Étiquette de solde" at bounding box center [218, 187] width 47 height 8
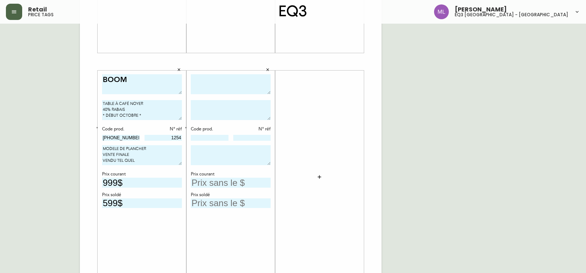
click at [227, 89] on textarea at bounding box center [231, 84] width 80 height 20
type textarea "JASPER"
type textarea "TAPIS GRIS PALE 50% RABAIS * DÉBUT OCTOBRE *"
click at [208, 136] on input at bounding box center [210, 138] width 38 height 6
paste input "3190-591-0"
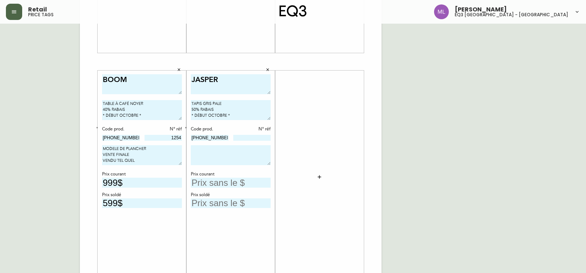
type input "3190-591-0"
drag, startPoint x: 245, startPoint y: 215, endPoint x: 252, endPoint y: 192, distance: 23.6
click at [245, 215] on div "JASPER TAPIS GRIS PALE 50% RABAIS * DÉBUT OCTOBRE * Code prod. N° réf 3190-591-…" at bounding box center [231, 177] width 80 height 206
drag, startPoint x: 255, startPoint y: 140, endPoint x: 255, endPoint y: 133, distance: 6.7
click at [255, 140] on input at bounding box center [252, 138] width 38 height 6
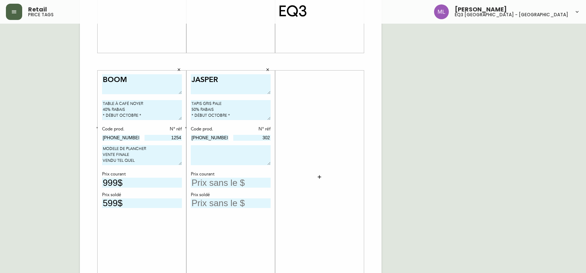
type input "302"
drag, startPoint x: 155, startPoint y: 162, endPoint x: 44, endPoint y: 134, distance: 114.4
click at [44, 134] on div "French Canada fr_CA EQ3 font EQ3 Grand format pendre marque large 8.5 po × 14 p…" at bounding box center [293, 61] width 574 height 497
click at [210, 147] on textarea at bounding box center [231, 155] width 80 height 20
paste textarea "MODELE DE PLANCHER VENTE FINALE VENDU TEL QUEL"
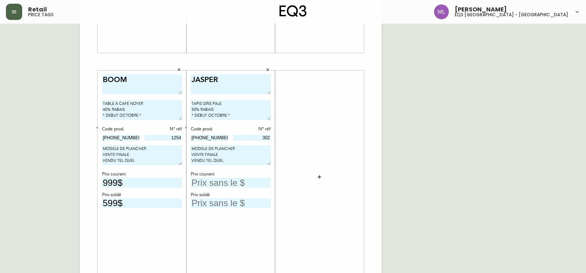
type textarea "MODELE DE PLANCHER VENTE FINALE VENDU TEL QUEL"
click at [219, 186] on input "text" at bounding box center [231, 183] width 80 height 10
type input "799$"
click at [219, 210] on div "JASPER TAPIS GRIS PALE 50% RABAIS * DÉBUT OCTOBRE * Code prod. N° réf 3190-591-…" at bounding box center [231, 177] width 80 height 206
click at [219, 205] on input "text" at bounding box center [231, 203] width 80 height 10
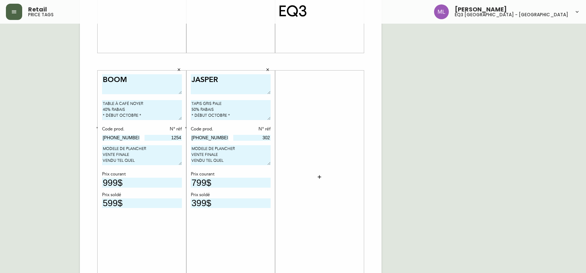
type input "399$"
click at [321, 175] on icon "button" at bounding box center [319, 177] width 6 height 6
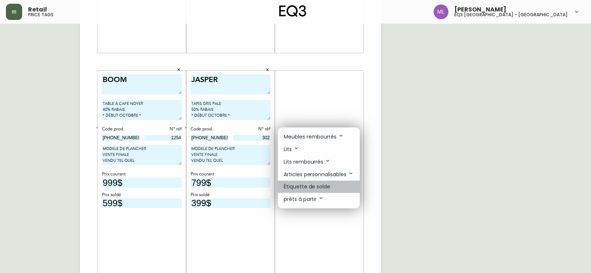
click at [312, 184] on p "Étiquette de solde" at bounding box center [307, 187] width 47 height 8
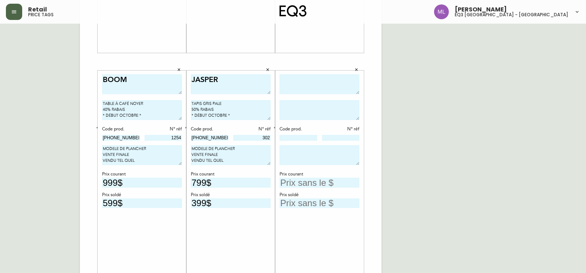
click at [302, 87] on textarea at bounding box center [319, 84] width 80 height 20
type textarea "SIMONE"
click at [283, 110] on textarea "TABLE DE BOUT MARBRE * 50% RABAIS * PEUT PARTIR MAINTENANT *" at bounding box center [319, 110] width 80 height 20
type textarea "TABLE DE BOUT MARBRE 50% RABAIS * PEUT PARTIR MAINTENANT *"
click at [217, 217] on div "JASPER TAPIS GRIS PALE 50% RABAIS * DÉBUT OCTOBRE * Code prod. N° réf 3190-591-…" at bounding box center [231, 177] width 80 height 206
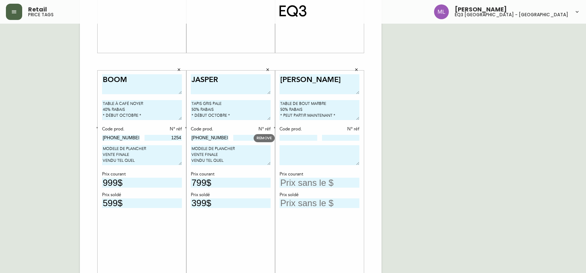
click at [310, 139] on input at bounding box center [298, 138] width 38 height 6
paste input "3020-026-1"
type input "3020-026-1"
click at [334, 139] on input at bounding box center [341, 138] width 38 height 6
click at [410, 157] on div "French Canada fr_CA EQ3 font EQ3 Grand format pendre marque large 8.5 po × 14 p…" at bounding box center [293, 61] width 574 height 497
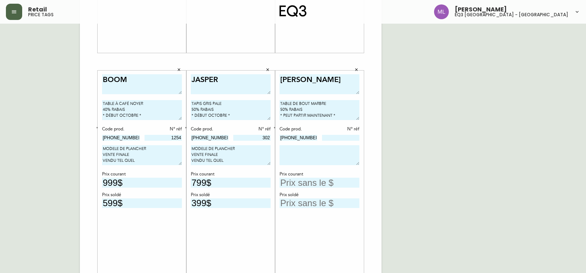
drag, startPoint x: 308, startPoint y: 139, endPoint x: 246, endPoint y: 133, distance: 62.7
click at [246, 133] on div "SERENE TAPIS 8X10 GRIS 50% RABAIS * DÉBUT OCTOBRE * Code prod. N° réf 1190-308-…" at bounding box center [231, 61] width 302 height 497
click at [342, 137] on input at bounding box center [341, 138] width 38 height 6
type input "859"
click at [303, 183] on input "text" at bounding box center [319, 183] width 80 height 10
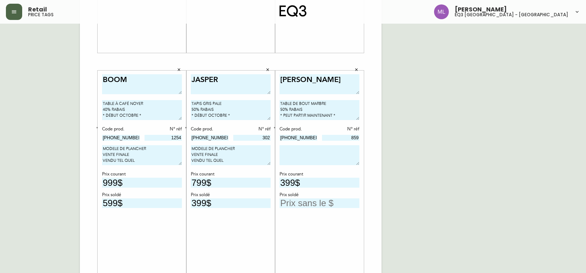
type input "399$"
click at [312, 205] on input "text" at bounding box center [319, 203] width 80 height 10
type input "199$"
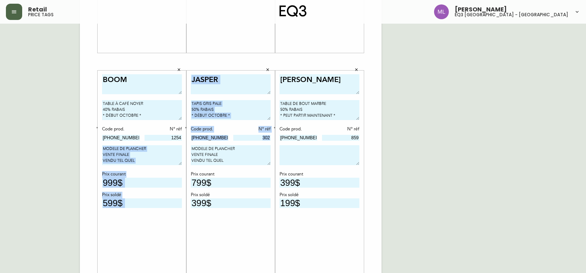
drag, startPoint x: 232, startPoint y: 167, endPoint x: 173, endPoint y: 148, distance: 62.4
click at [173, 148] on div "SERENE TAPIS 8X10 GRIS 50% RABAIS * DÉBUT OCTOBRE * Code prod. N° réf 1190-308-…" at bounding box center [231, 61] width 302 height 497
click at [248, 151] on textarea "MODELE DE PLANCHER VENTE FINALE VENDU TEL QUEL" at bounding box center [231, 155] width 80 height 20
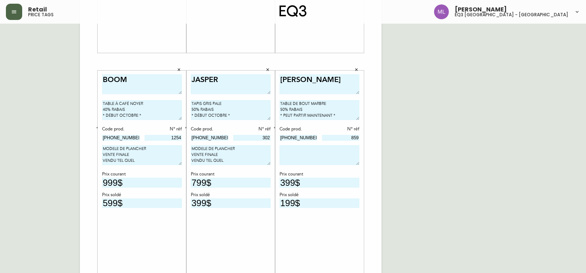
drag, startPoint x: 230, startPoint y: 157, endPoint x: 185, endPoint y: 146, distance: 46.9
click at [185, 146] on div "SERENE TAPIS 8X10 GRIS 50% RABAIS * DÉBUT OCTOBRE * Code prod. N° réf 1190-308-…" at bounding box center [231, 61] width 302 height 497
click at [340, 152] on textarea at bounding box center [319, 155] width 80 height 20
paste textarea "MODELE DE PLANCHER VENTE FINALE VENDU TEL QUEL"
type textarea "MODELE DE PLANCHER VENTE FINALE VENDU TEL QUEL"
